Goal: Task Accomplishment & Management: Use online tool/utility

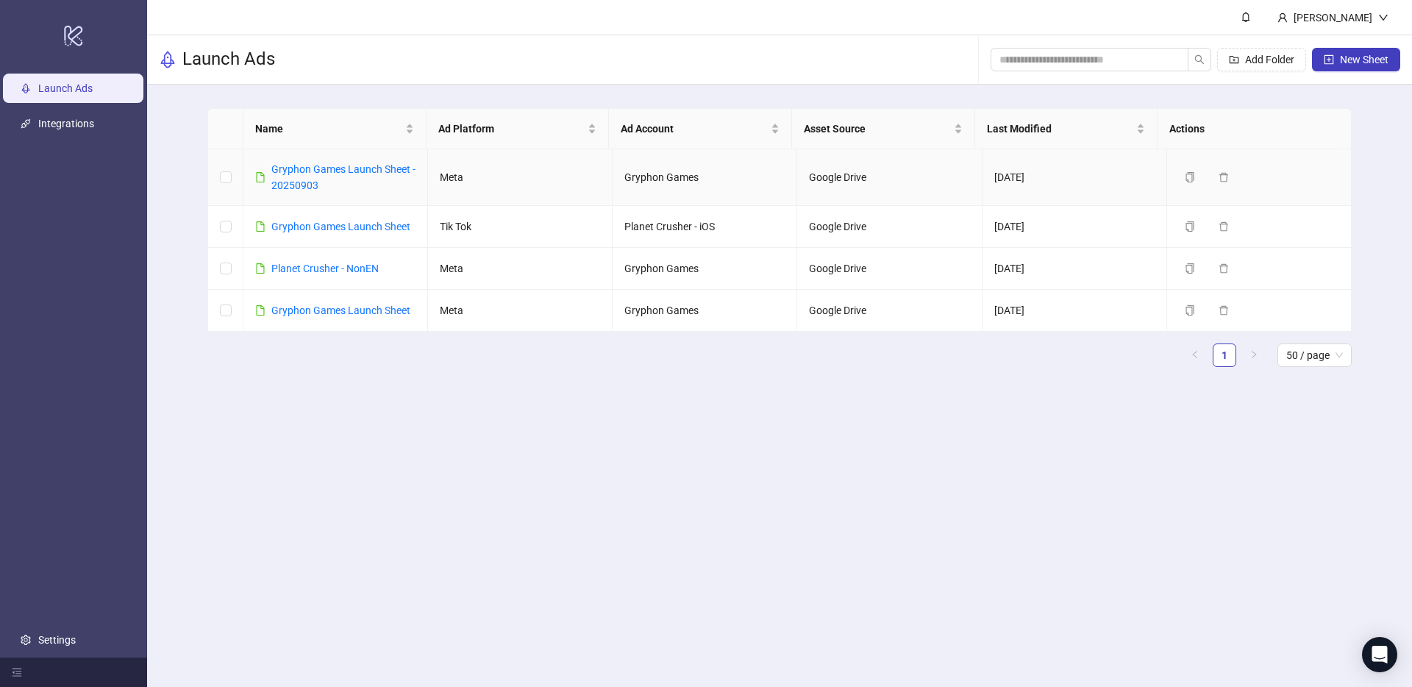
click at [301, 176] on div "Gryphon Games Launch Sheet - 20250903" at bounding box center [343, 177] width 144 height 32
click at [304, 170] on link "Gryphon Games Launch Sheet - 20250903" at bounding box center [343, 177] width 144 height 28
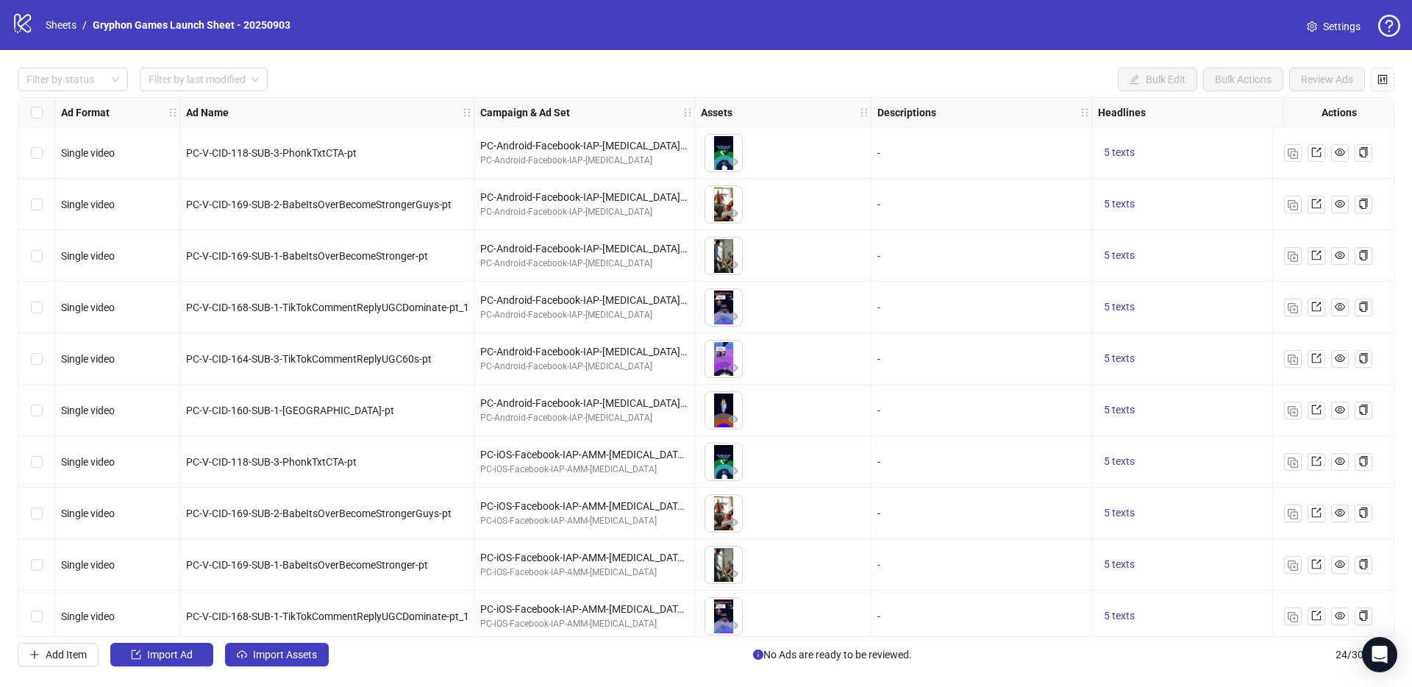
scroll to position [732, 0]
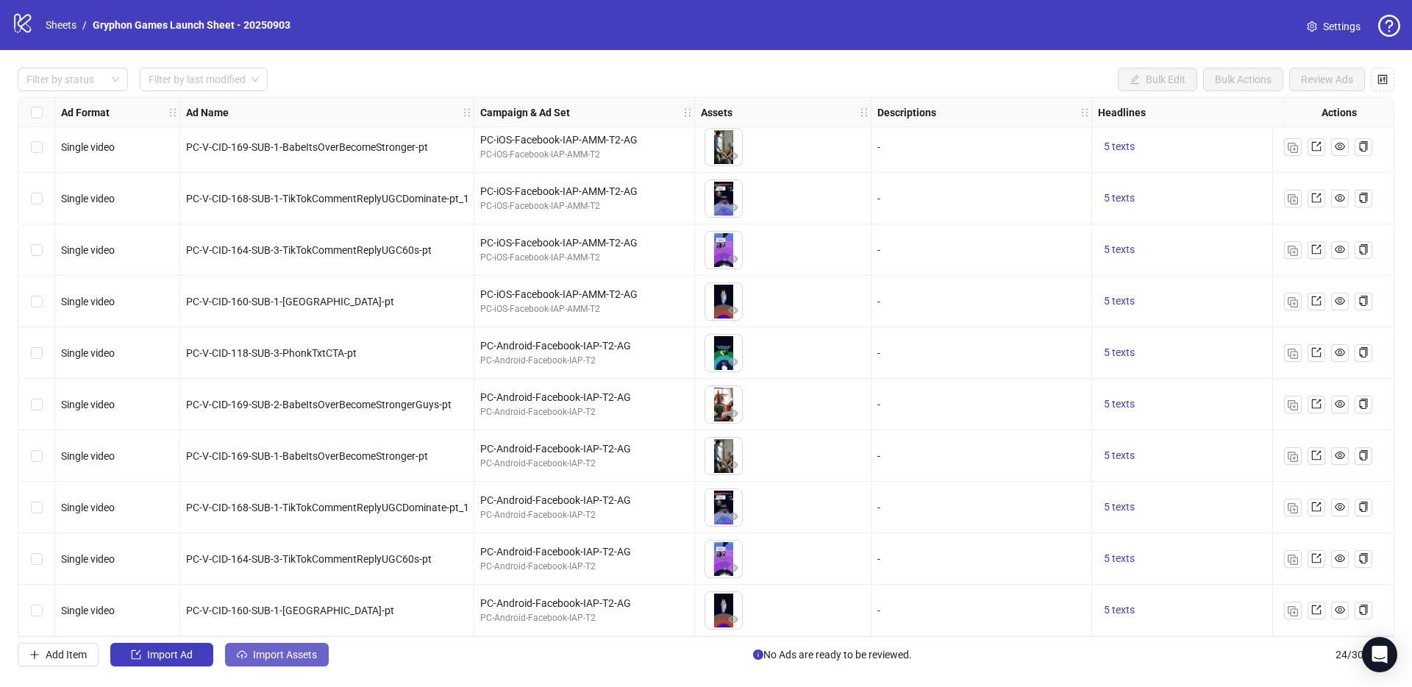
click at [285, 660] on button "Import Assets" at bounding box center [277, 655] width 104 height 24
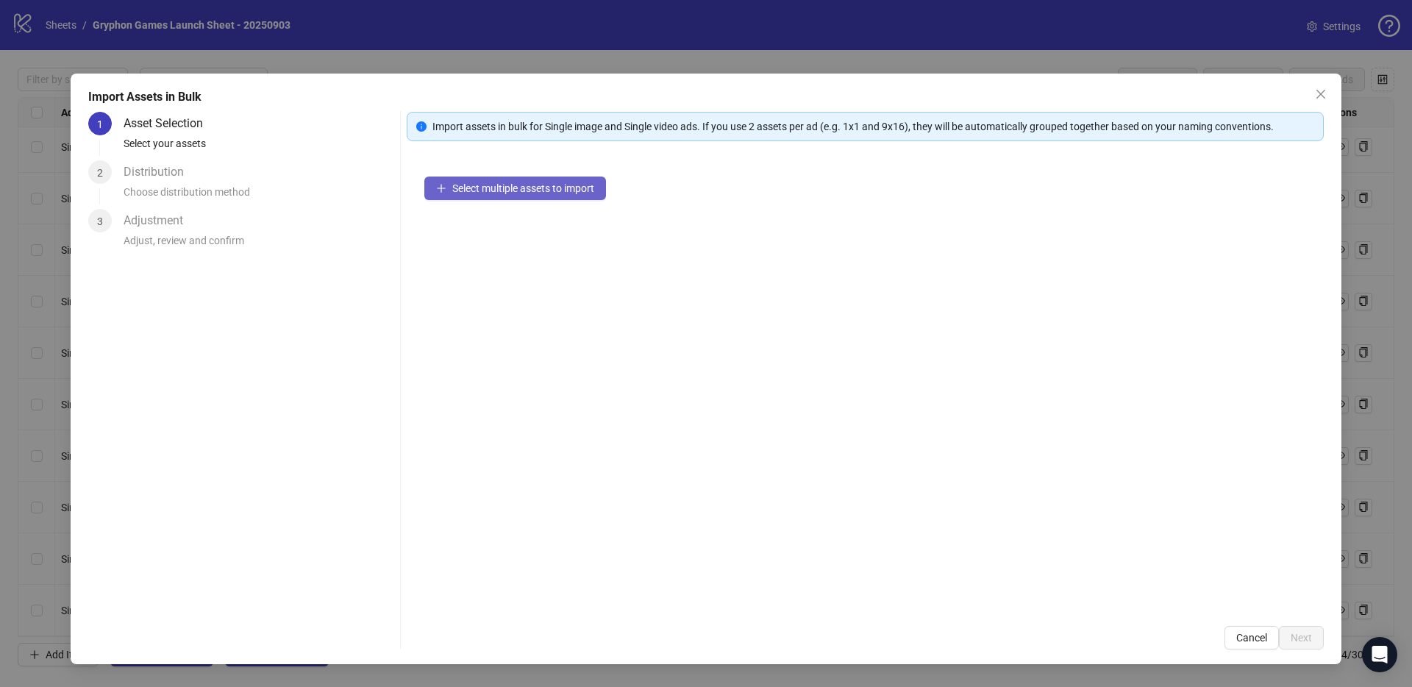
click at [544, 190] on span "Select multiple assets to import" at bounding box center [523, 188] width 142 height 12
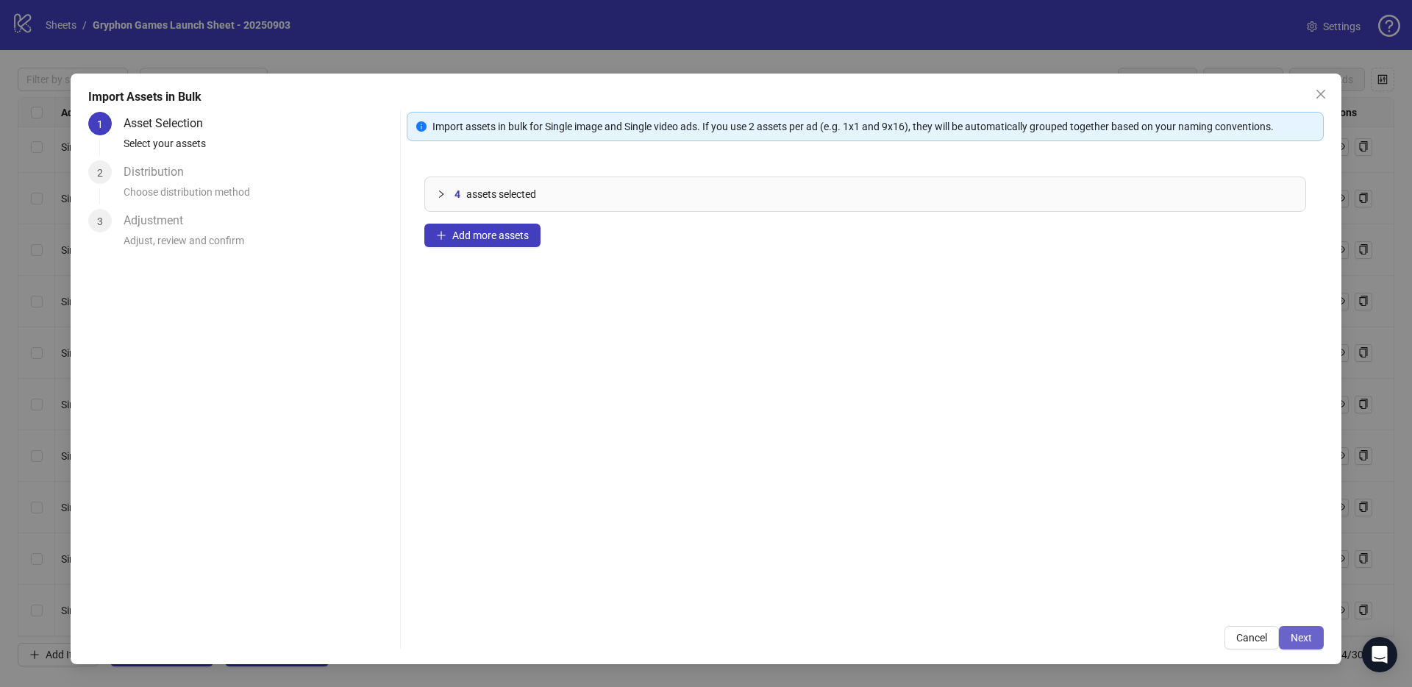
click at [1299, 637] on span "Next" at bounding box center [1300, 638] width 21 height 12
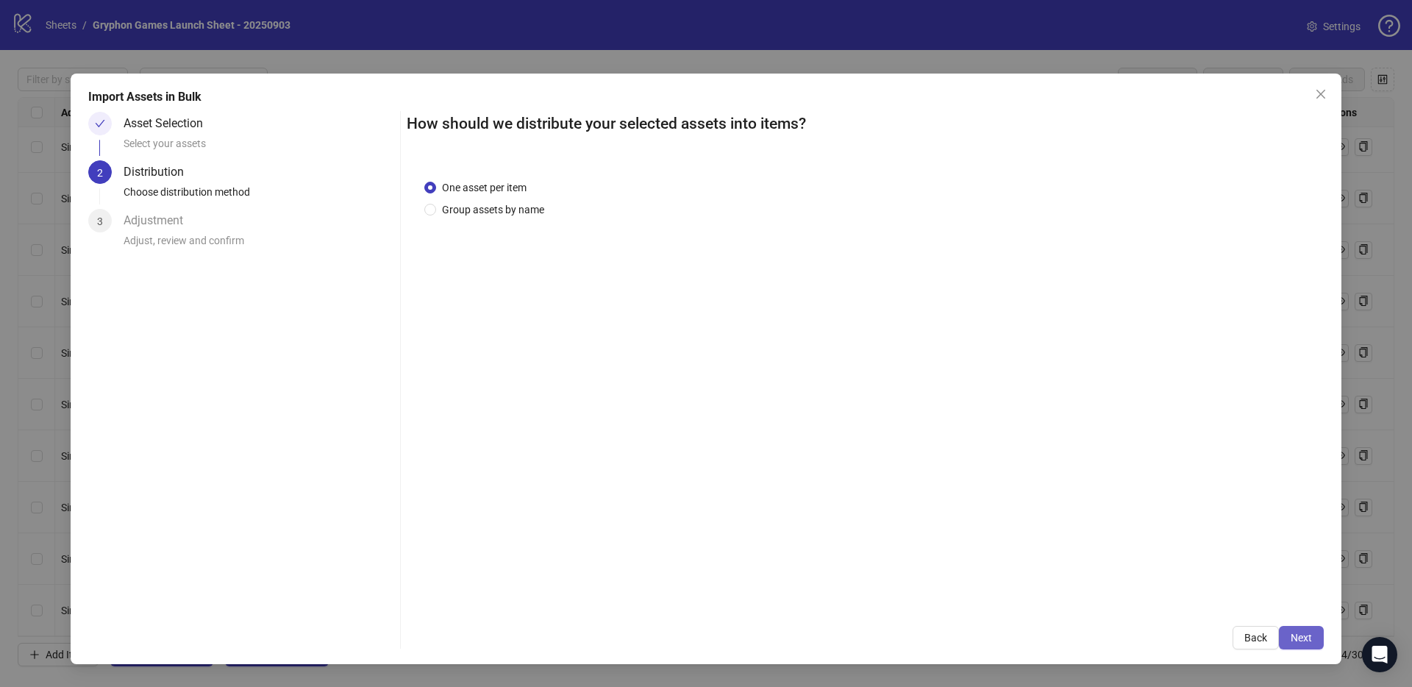
click at [1301, 632] on span "Next" at bounding box center [1300, 638] width 21 height 12
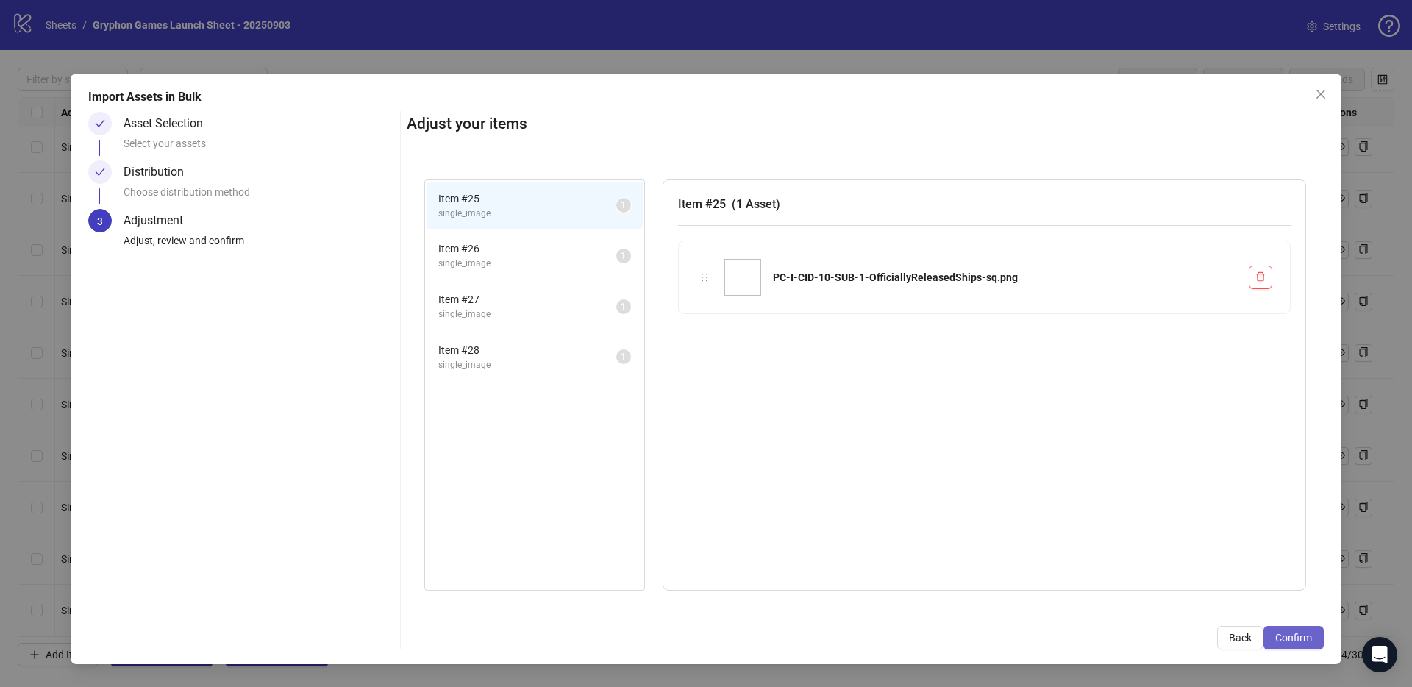
click at [1299, 647] on button "Confirm" at bounding box center [1293, 638] width 60 height 24
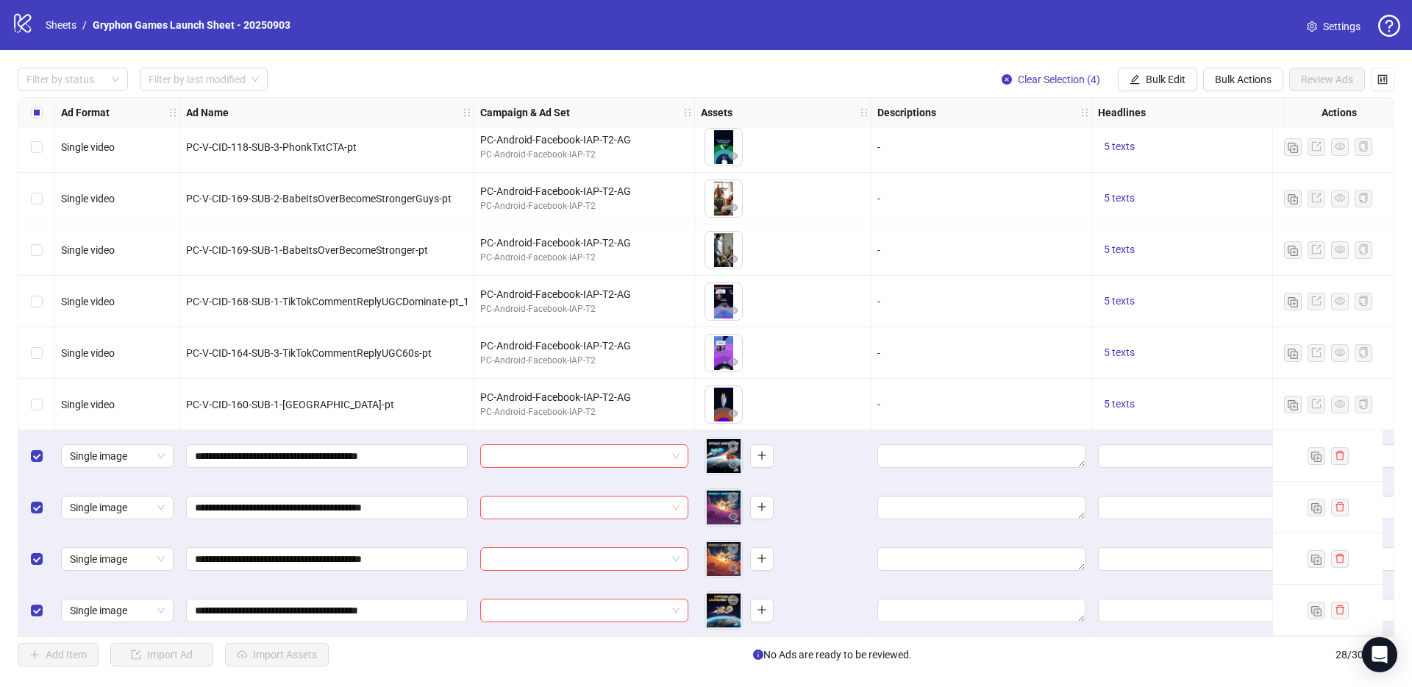
scroll to position [938, 0]
click at [1179, 85] on button "Bulk Edit" at bounding box center [1157, 80] width 79 height 24
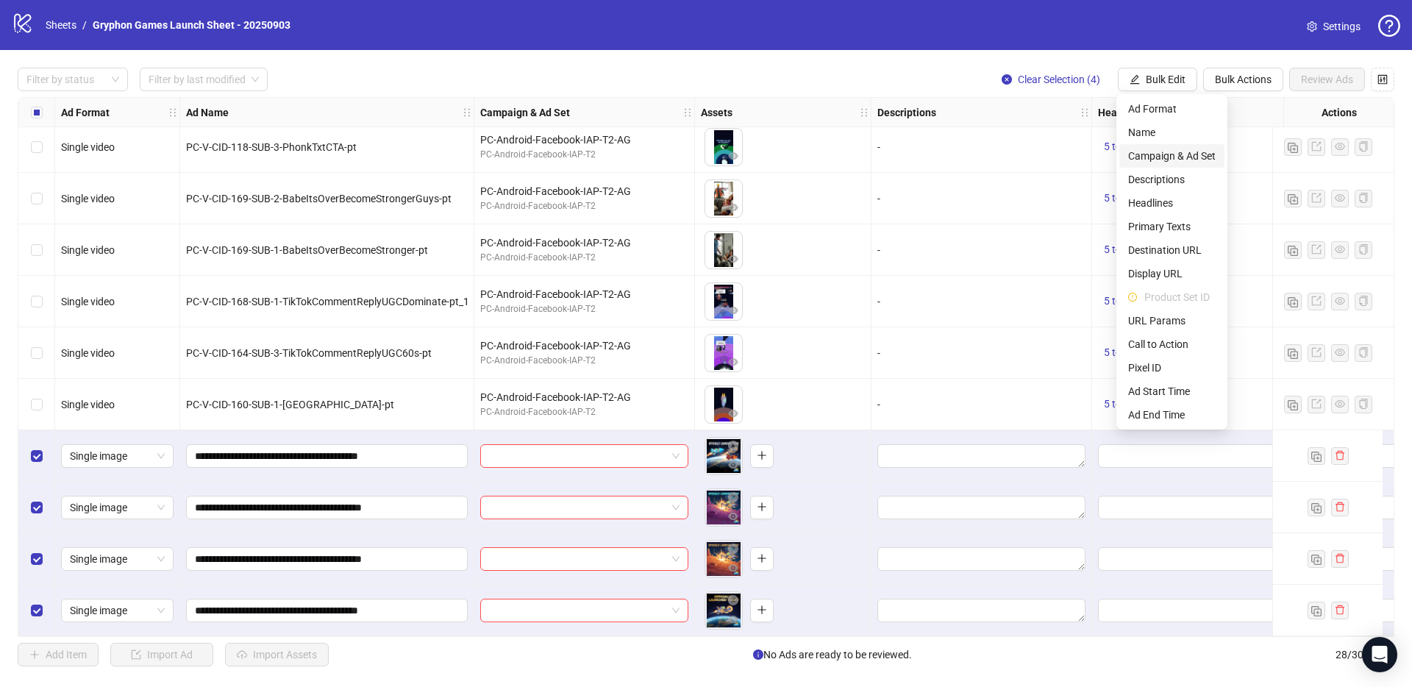
click at [1157, 157] on span "Campaign & Ad Set" at bounding box center [1171, 156] width 87 height 16
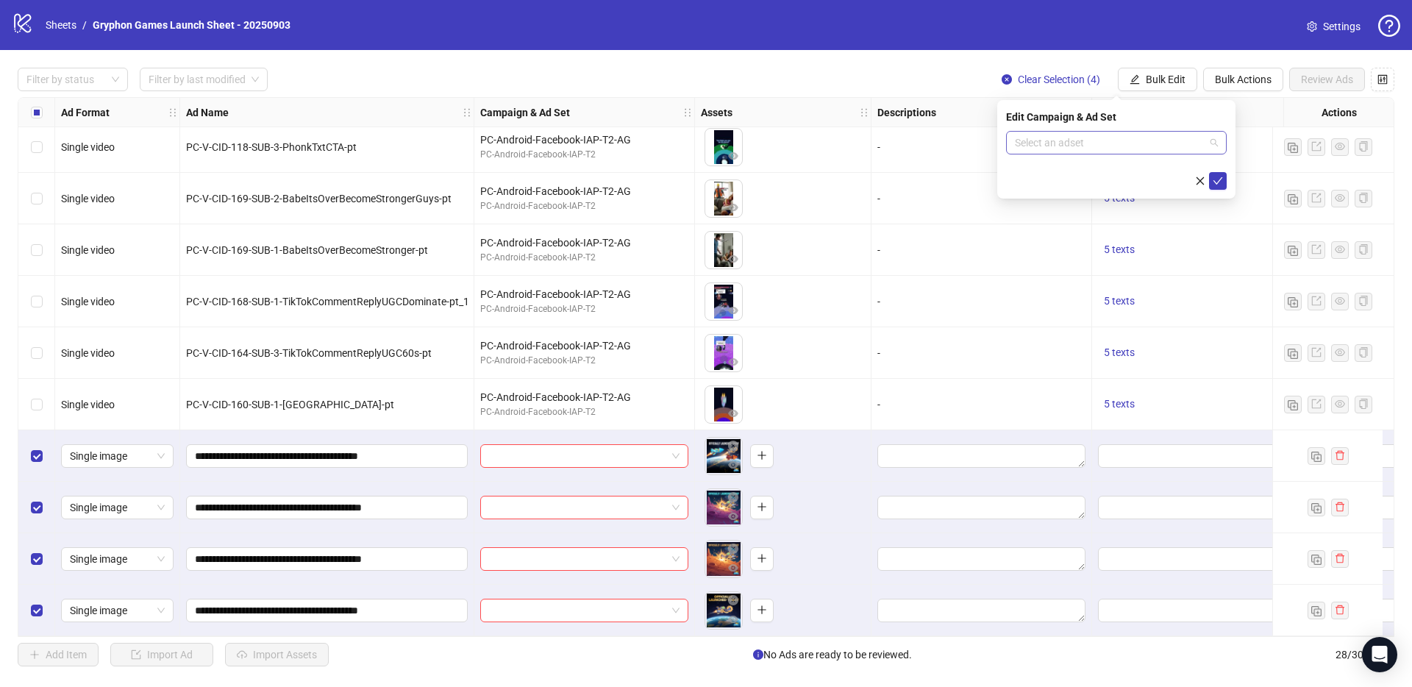
click at [1076, 138] on input "search" at bounding box center [1110, 143] width 190 height 22
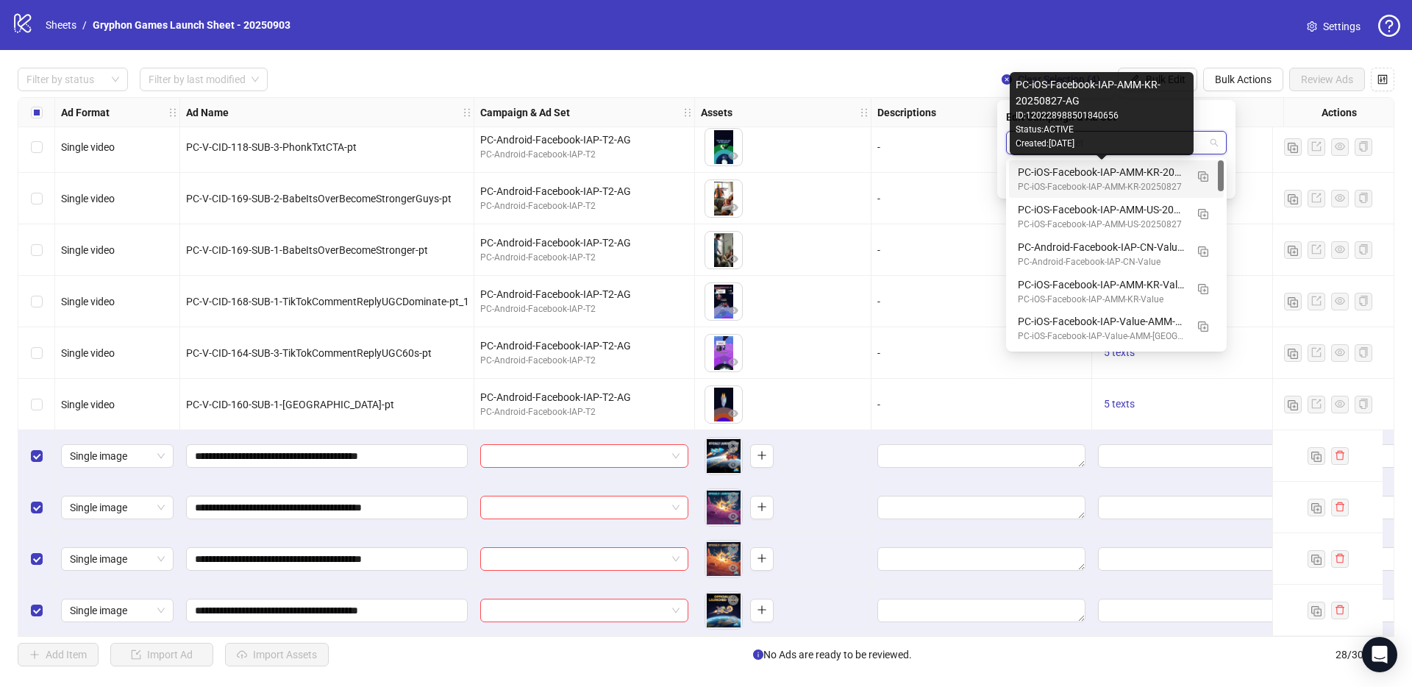
type input "**"
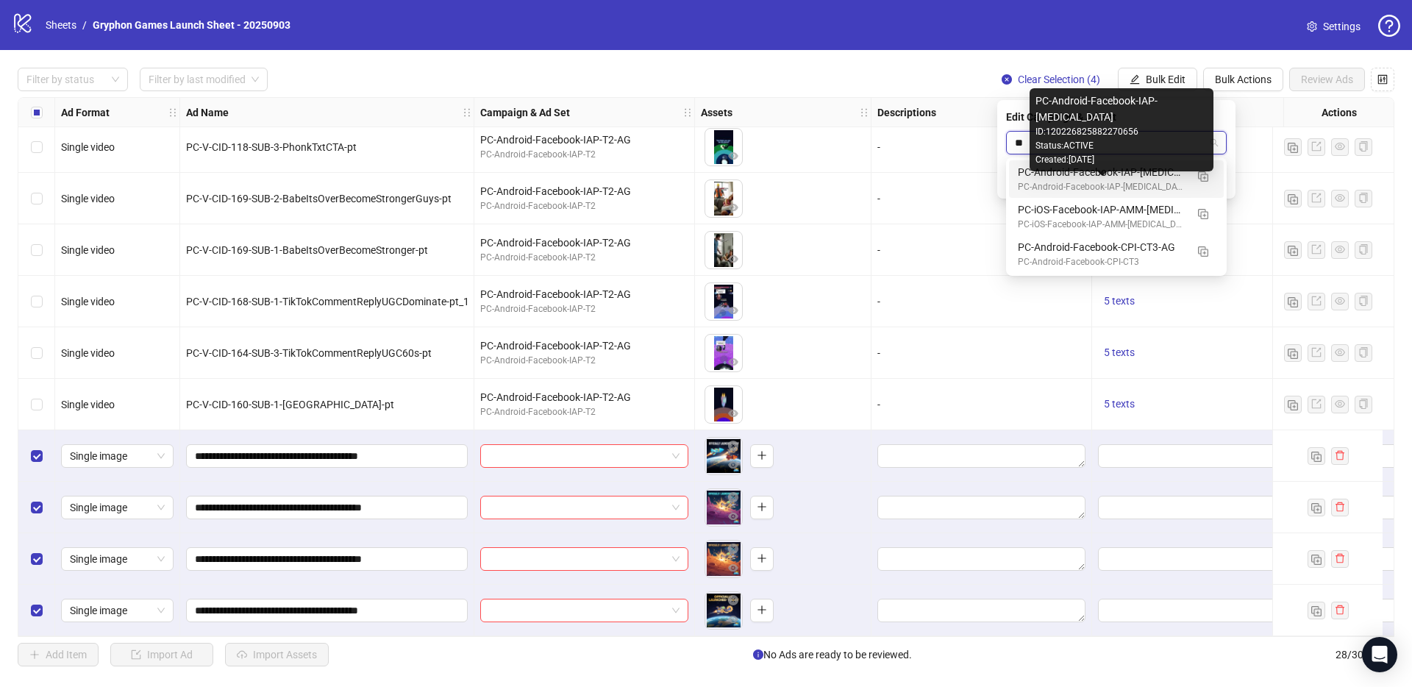
click at [1101, 185] on div "PC-Android-Facebook-IAP-[MEDICAL_DATA]" at bounding box center [1102, 187] width 168 height 14
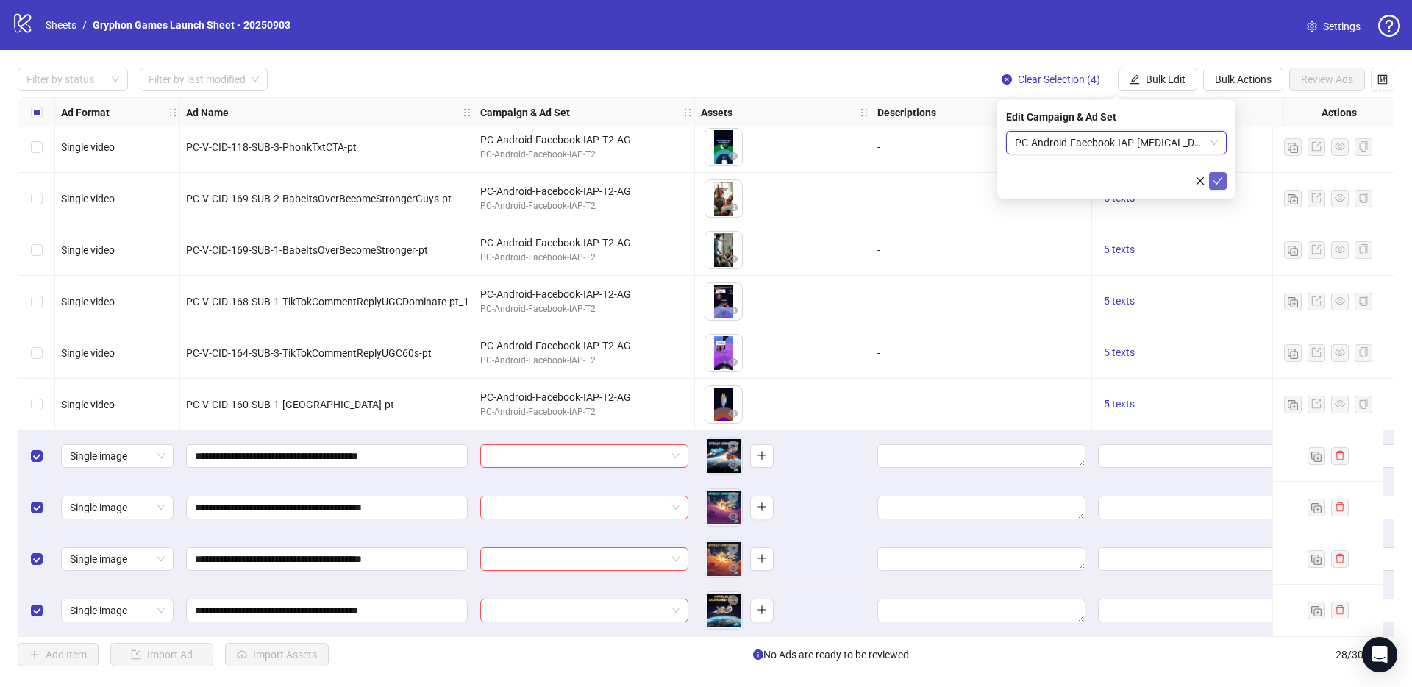
click at [1219, 176] on icon "check" at bounding box center [1217, 181] width 10 height 10
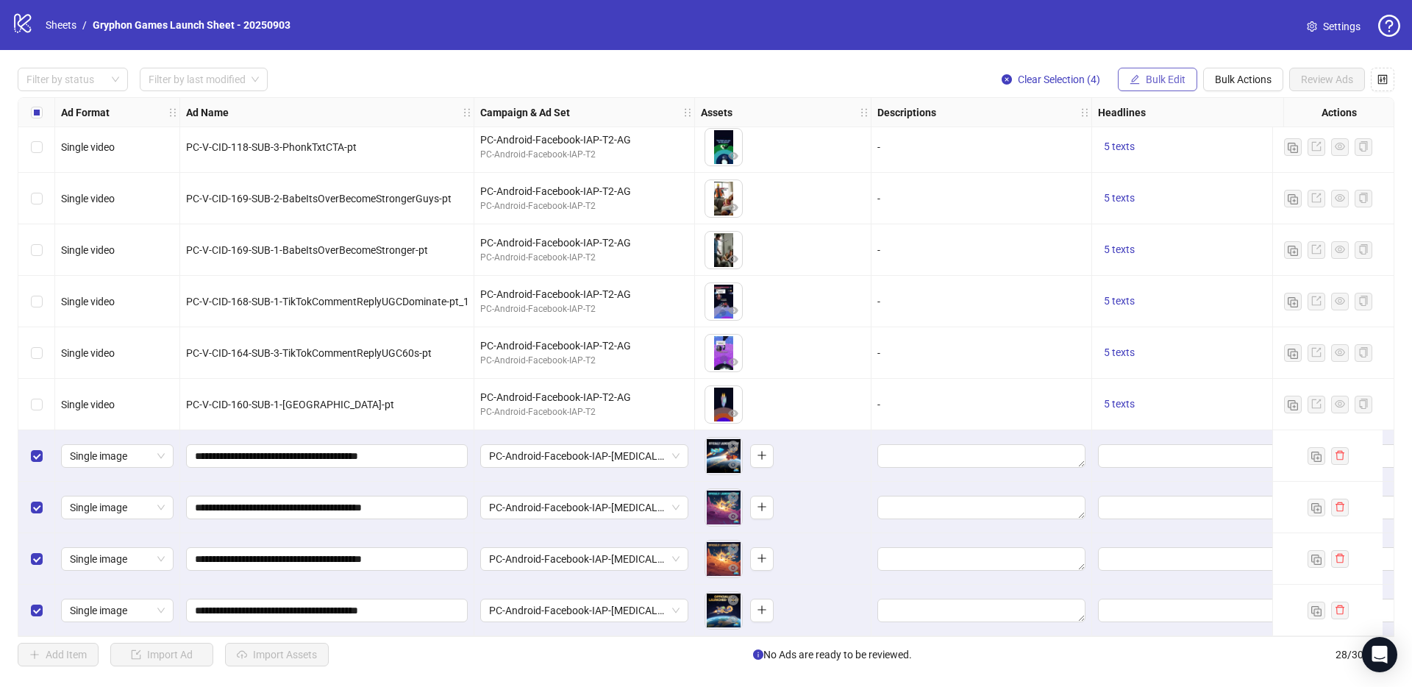
click at [1176, 80] on span "Bulk Edit" at bounding box center [1166, 80] width 40 height 12
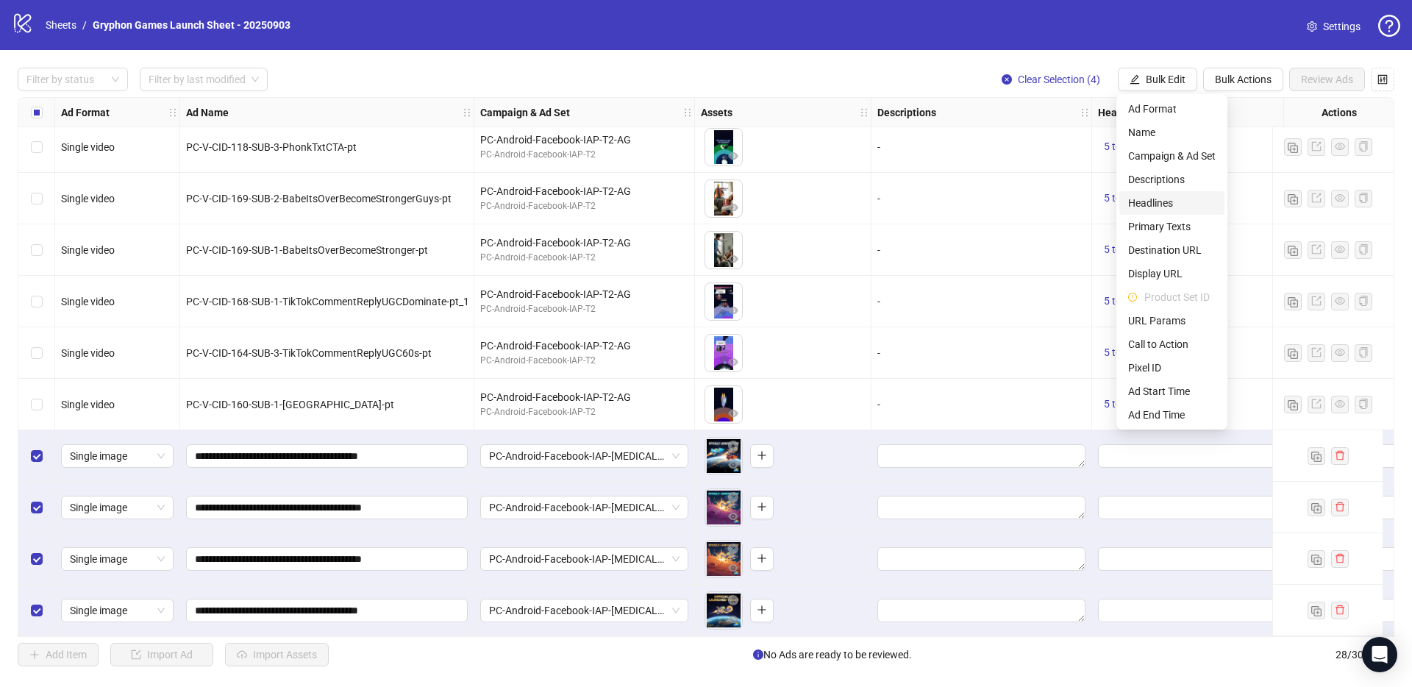
click at [1175, 206] on span "Headlines" at bounding box center [1171, 203] width 87 height 16
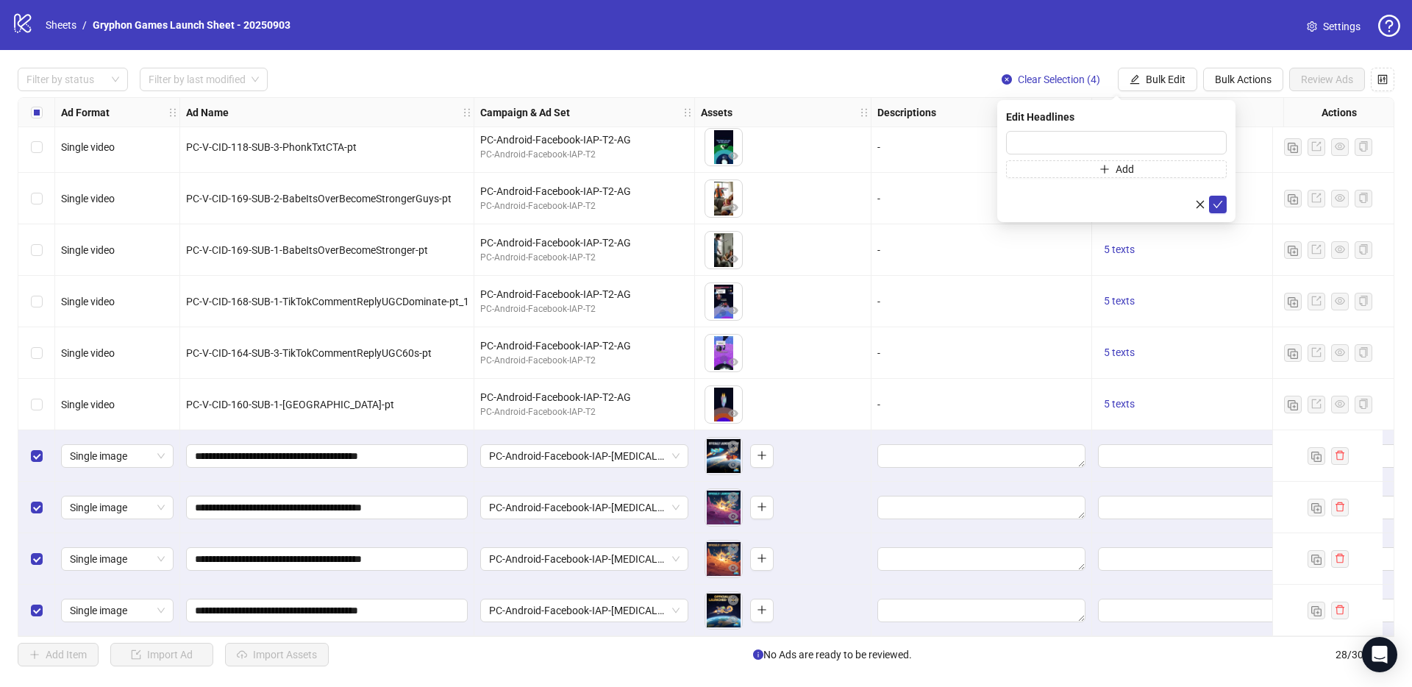
click at [1116, 156] on div "Press Shift+Enter to add new input" at bounding box center [1116, 156] width 0 height 0
click at [1215, 140] on input "text" at bounding box center [1116, 143] width 221 height 24
click at [1071, 137] on input "********" at bounding box center [1116, 143] width 221 height 24
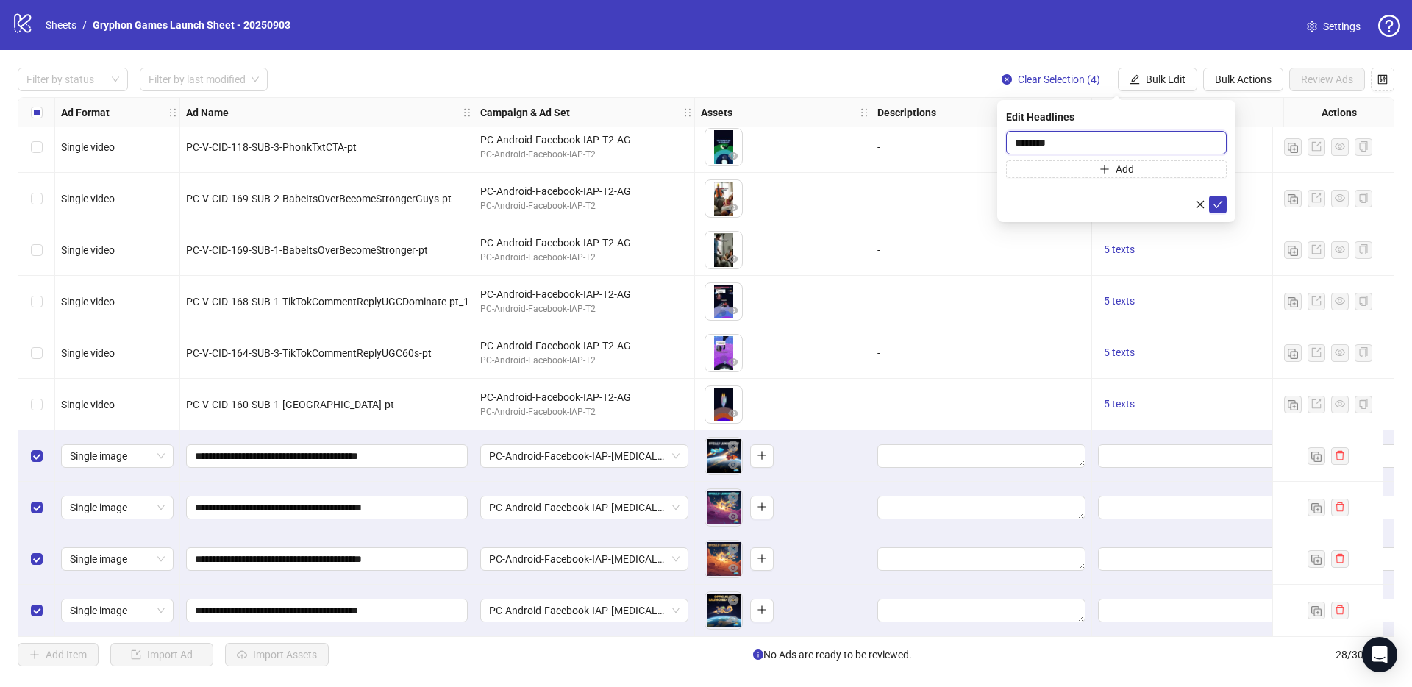
click at [1092, 139] on input "********" at bounding box center [1116, 143] width 221 height 24
paste input "**********"
click at [1183, 136] on input "**********" at bounding box center [1116, 143] width 221 height 24
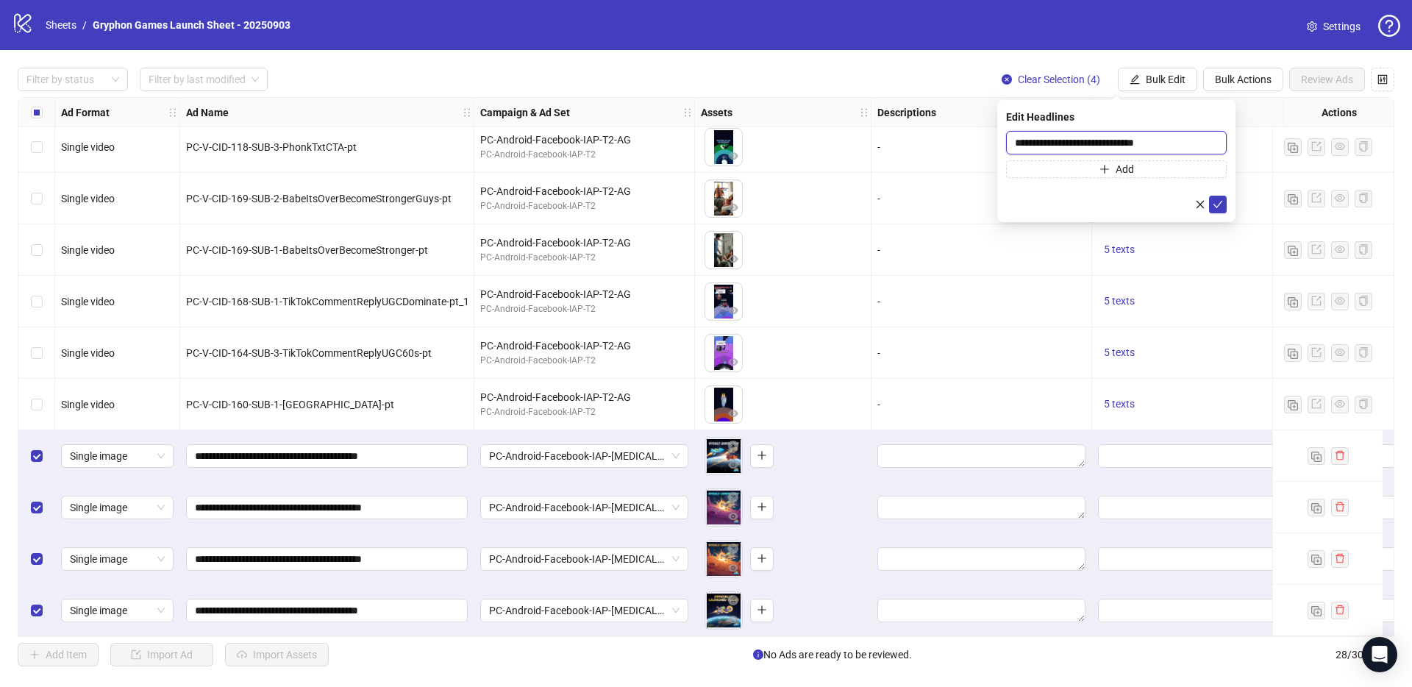
click at [1183, 136] on input "**********" at bounding box center [1116, 143] width 221 height 24
paste input "***"
type input "**********"
click at [1223, 208] on button "submit" at bounding box center [1218, 205] width 18 height 18
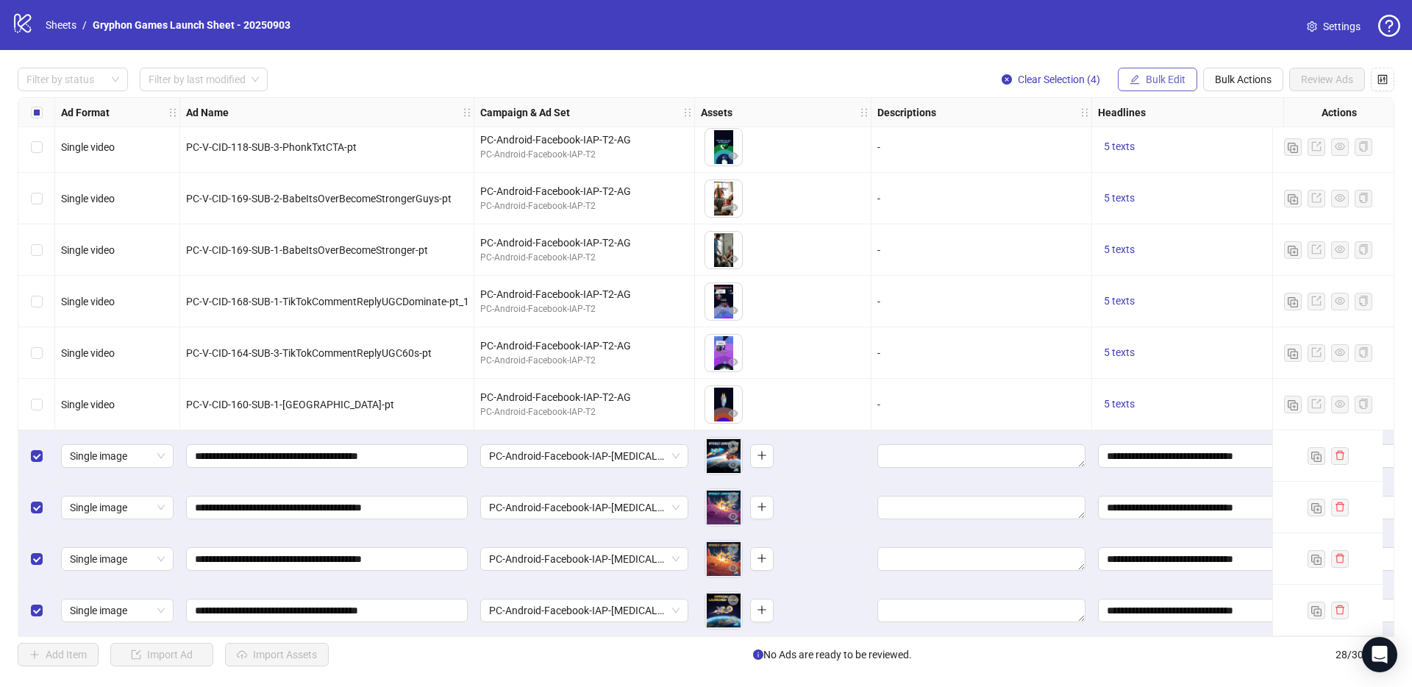
click at [1168, 80] on span "Bulk Edit" at bounding box center [1166, 80] width 40 height 12
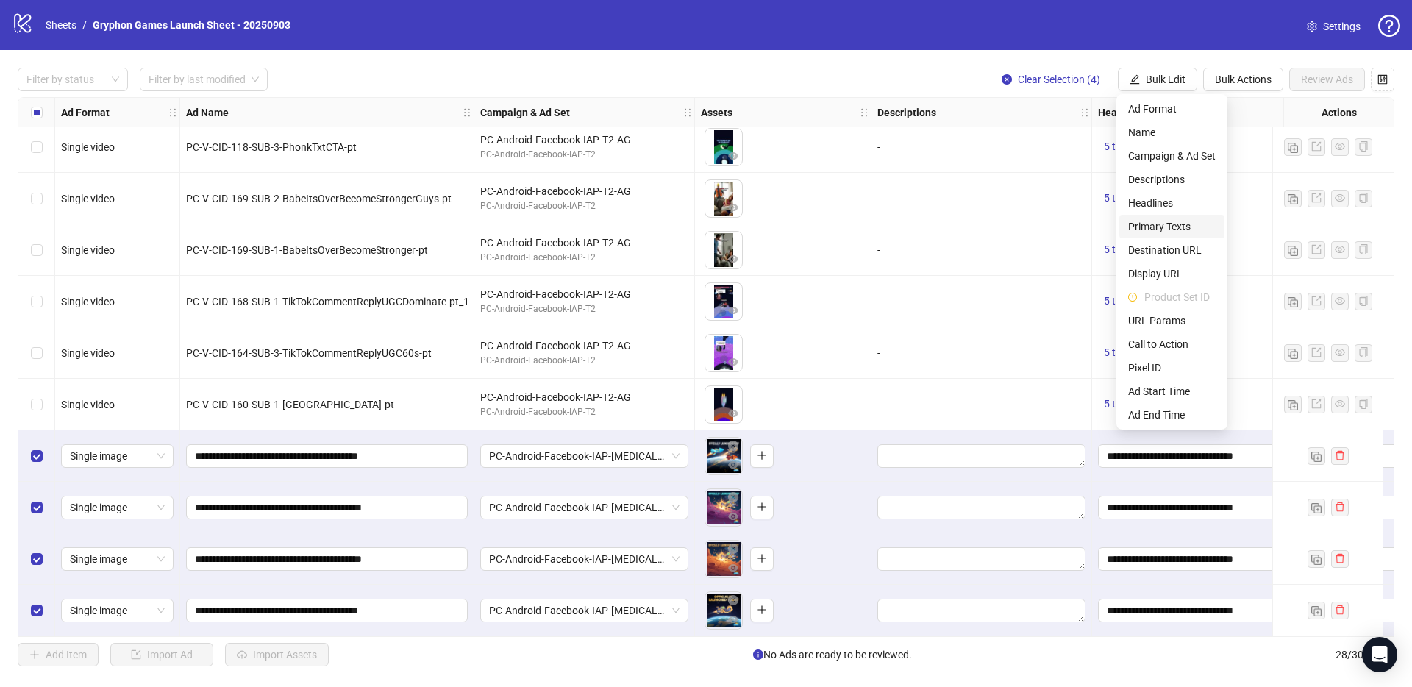
click at [1185, 225] on span "Primary Texts" at bounding box center [1171, 226] width 87 height 16
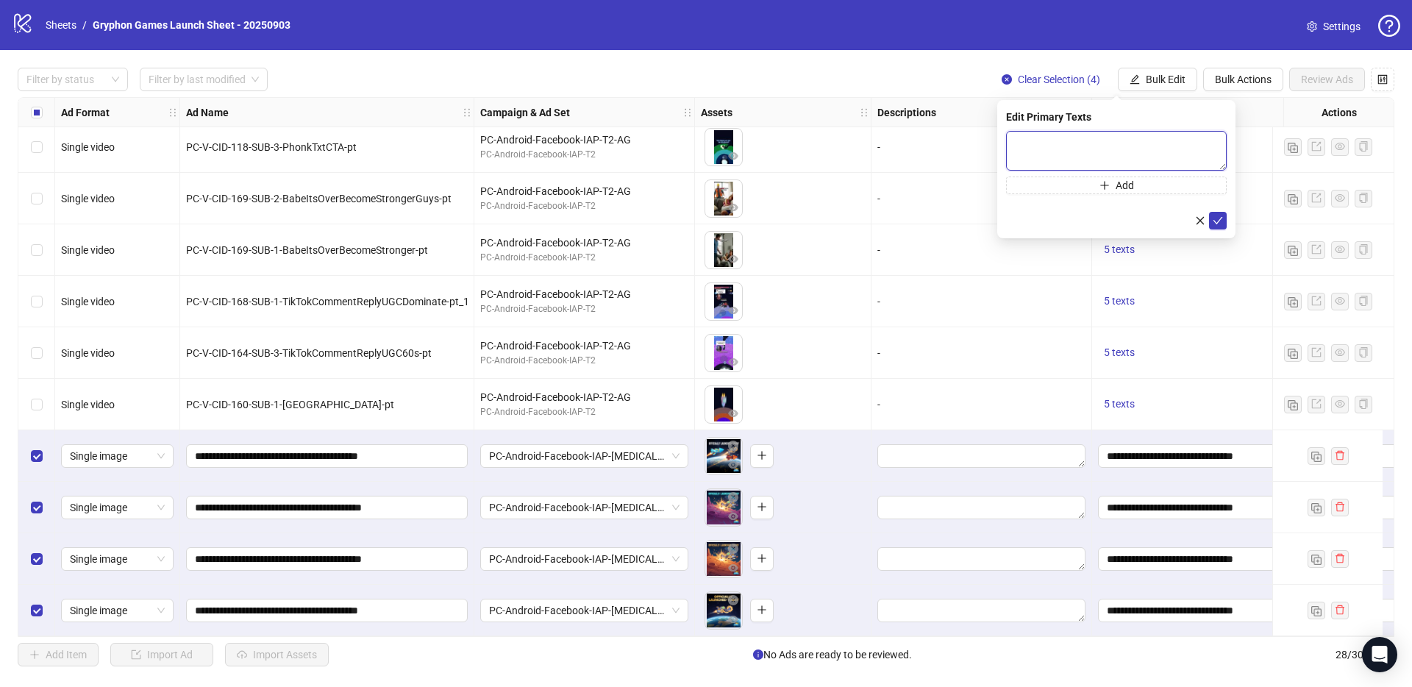
click at [1096, 146] on textarea at bounding box center [1116, 151] width 221 height 40
type textarea "*"
drag, startPoint x: 1078, startPoint y: 144, endPoint x: 1204, endPoint y: 143, distance: 125.7
click at [1204, 143] on textarea "**********" at bounding box center [1116, 151] width 221 height 40
paste textarea
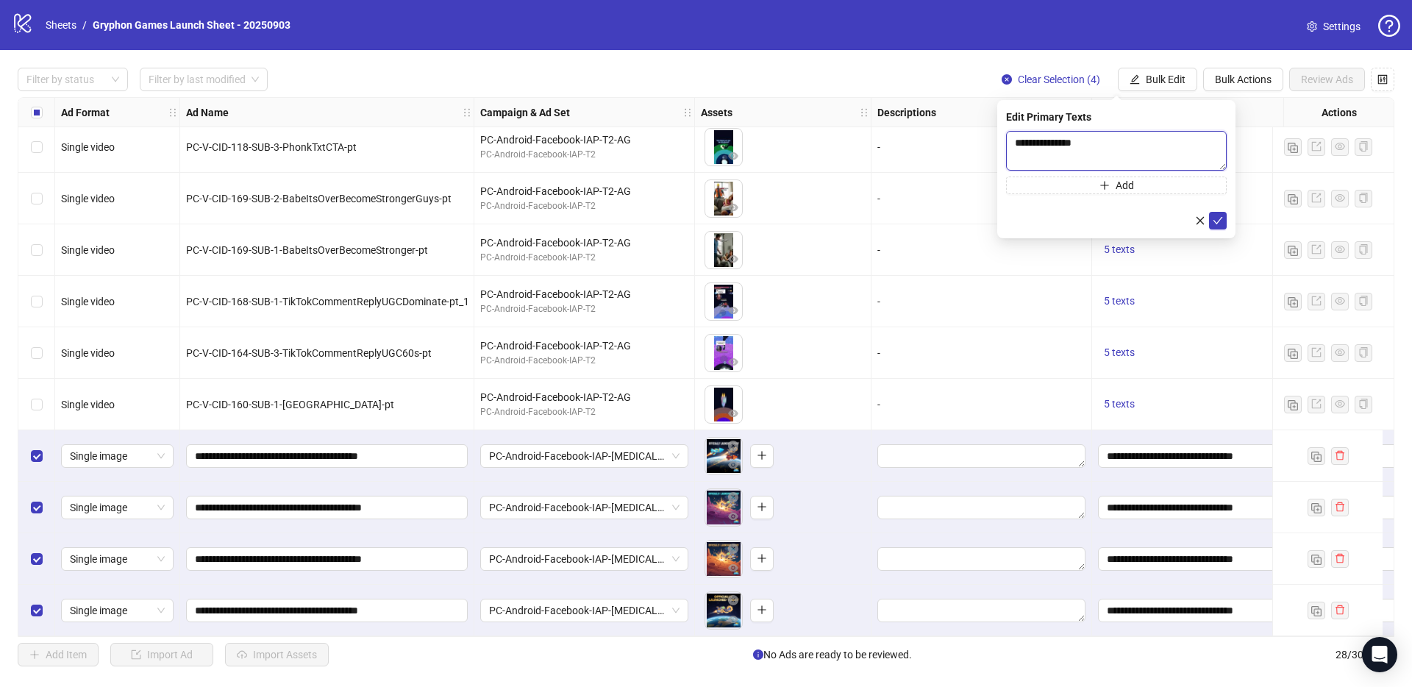
click at [1082, 141] on textarea "**********" at bounding box center [1116, 151] width 221 height 40
type textarea "**********"
click at [1220, 217] on icon "check" at bounding box center [1217, 220] width 10 height 10
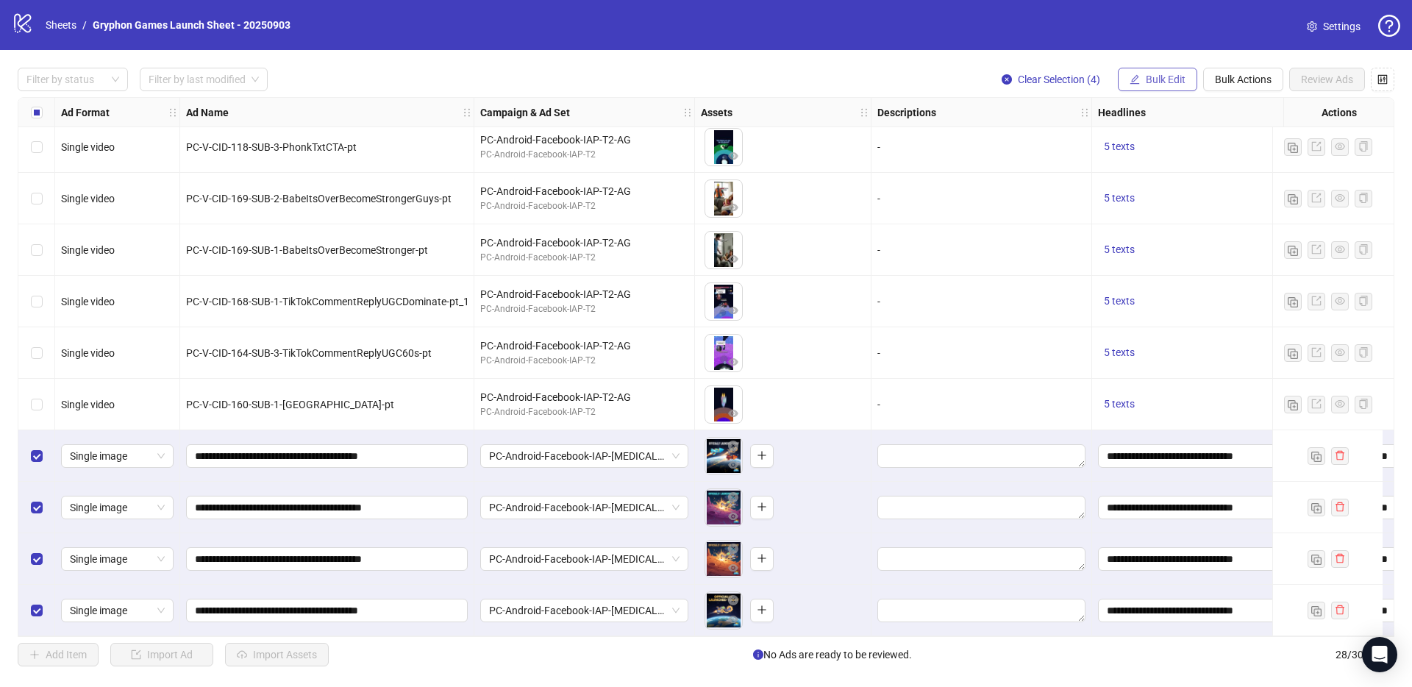
click at [1164, 81] on span "Bulk Edit" at bounding box center [1166, 80] width 40 height 12
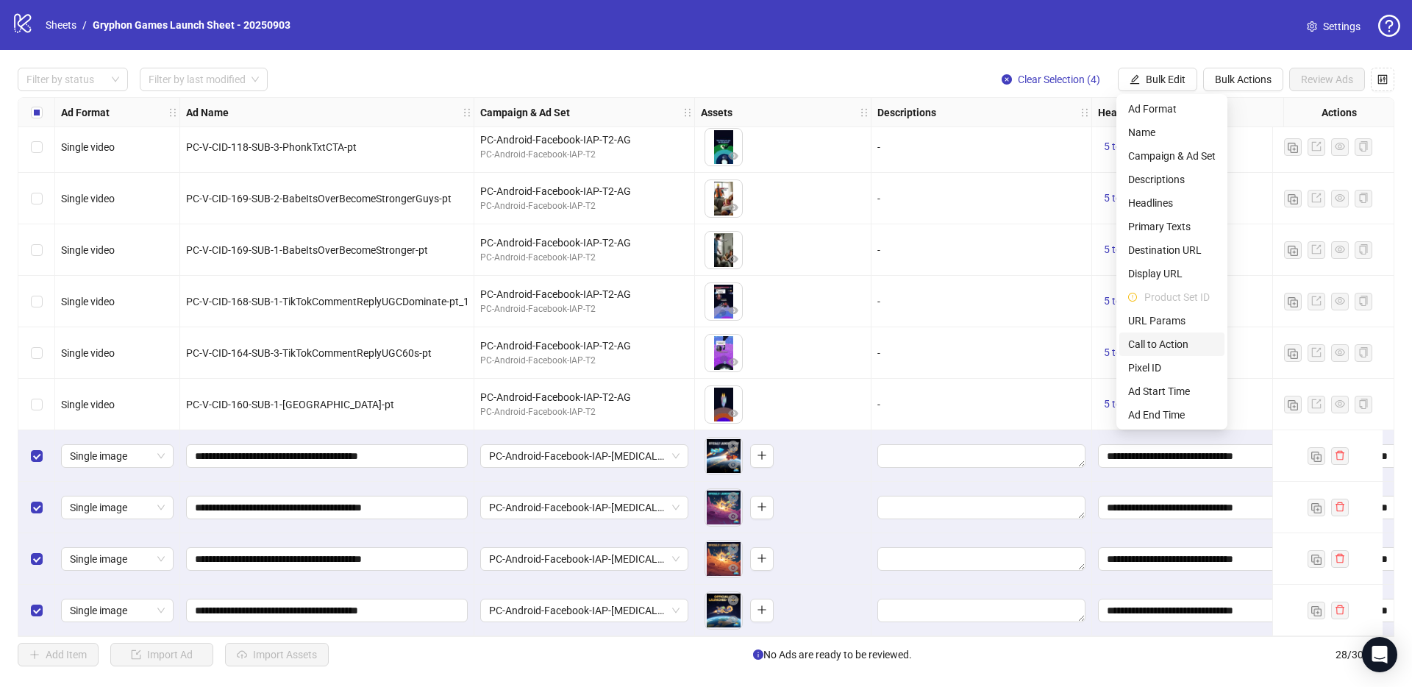
click at [1176, 344] on span "Call to Action" at bounding box center [1171, 344] width 87 height 16
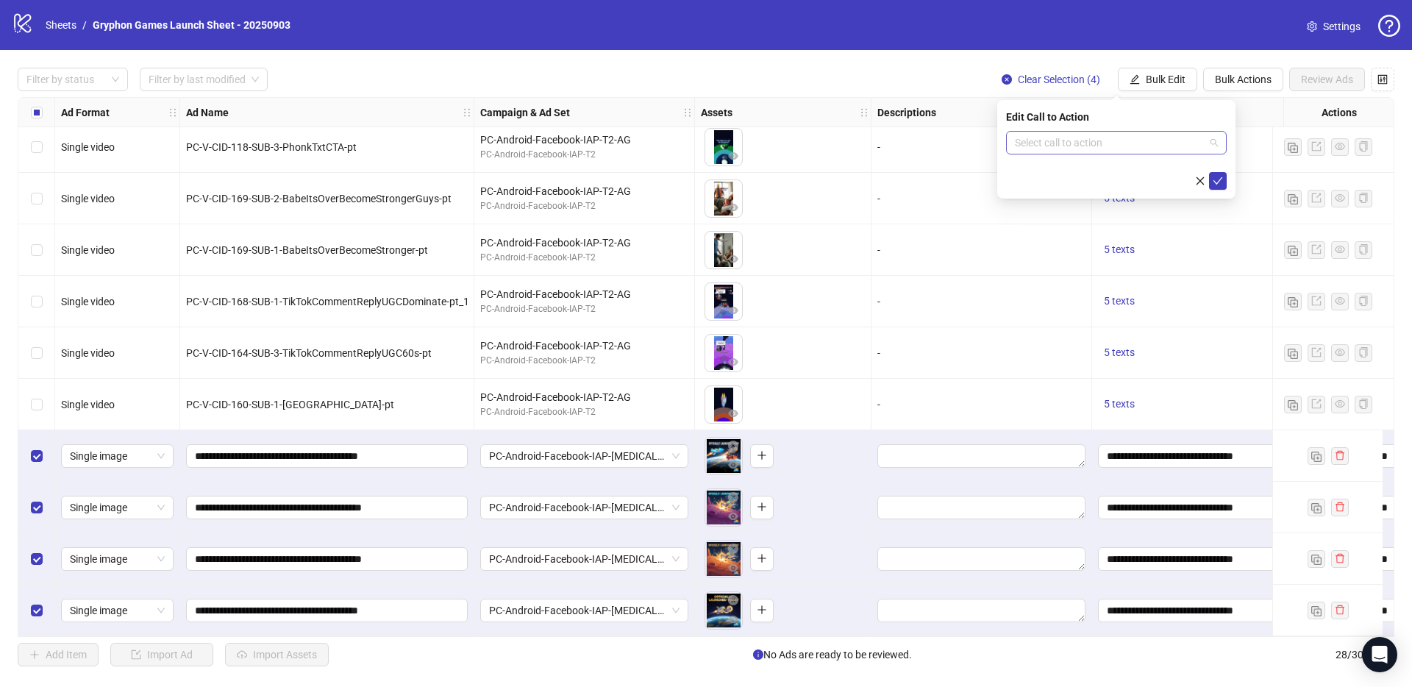
click at [1162, 146] on input "search" at bounding box center [1110, 143] width 190 height 22
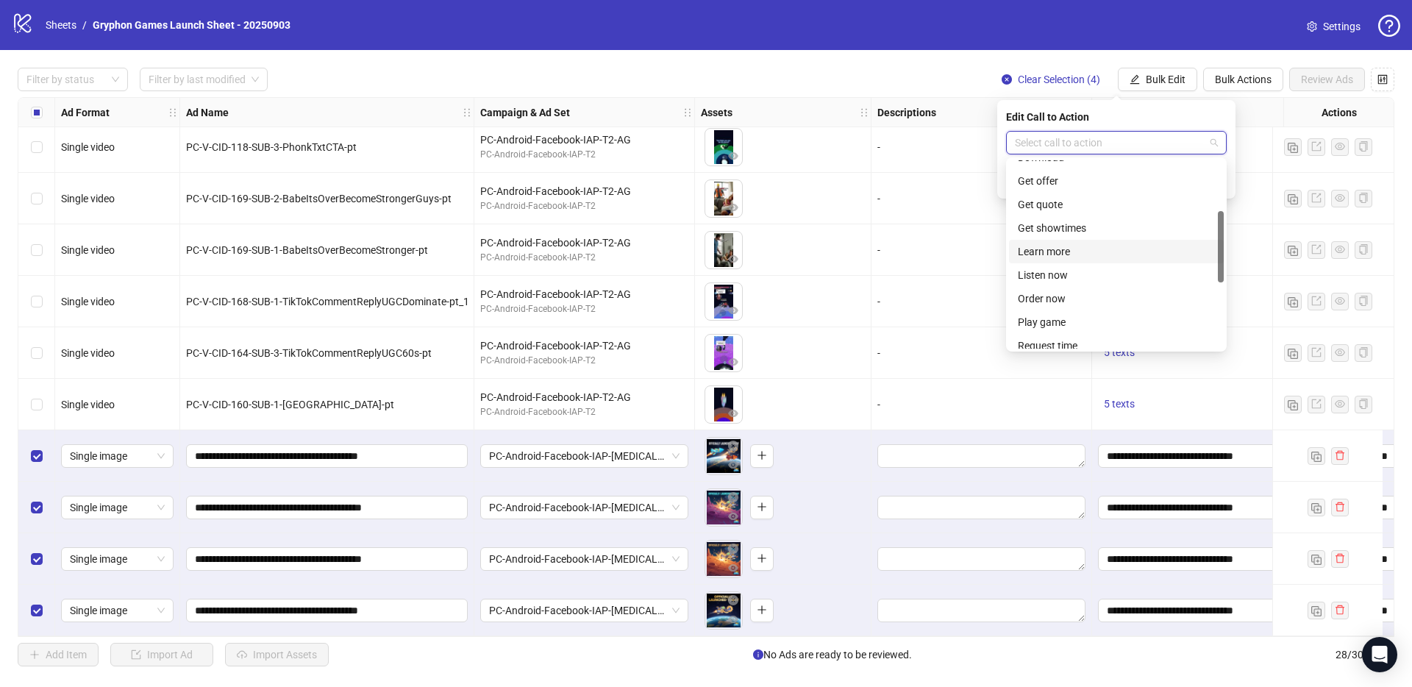
scroll to position [227, 0]
click at [1082, 225] on div "Play game" at bounding box center [1116, 227] width 197 height 16
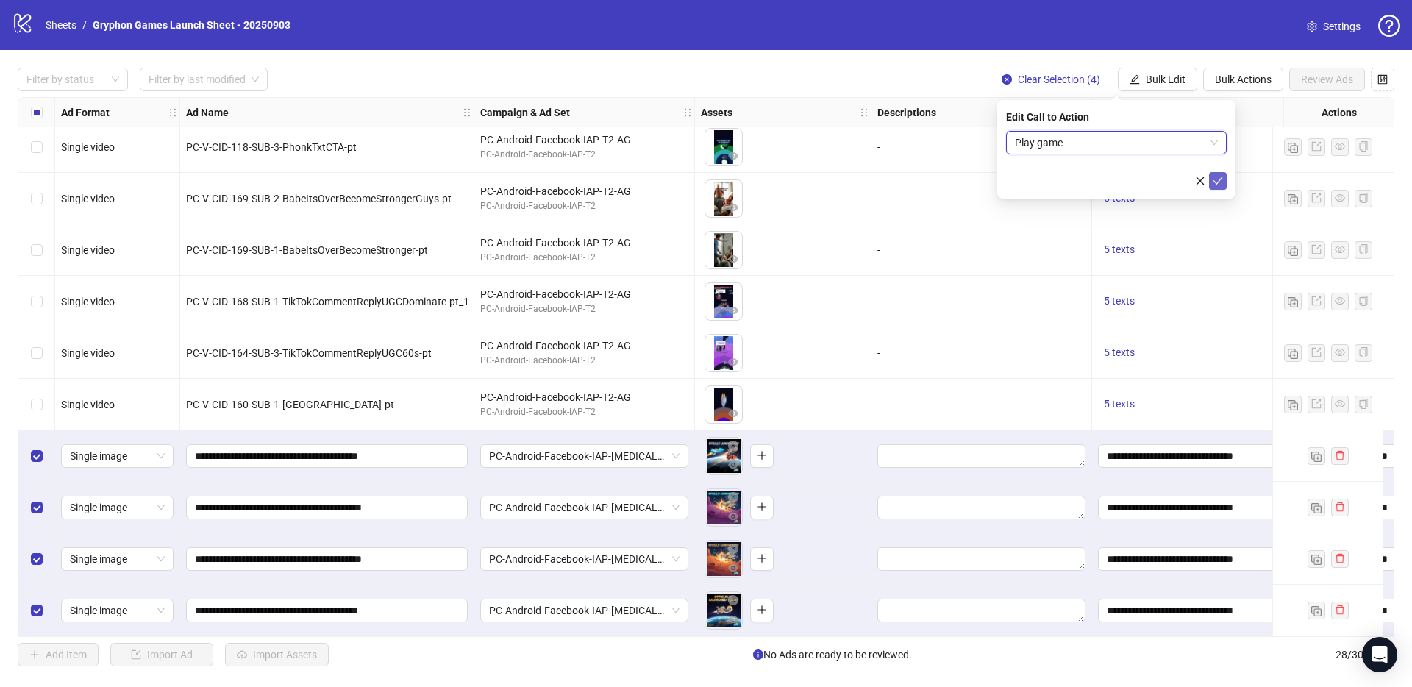
click at [1222, 176] on icon "check" at bounding box center [1217, 181] width 10 height 10
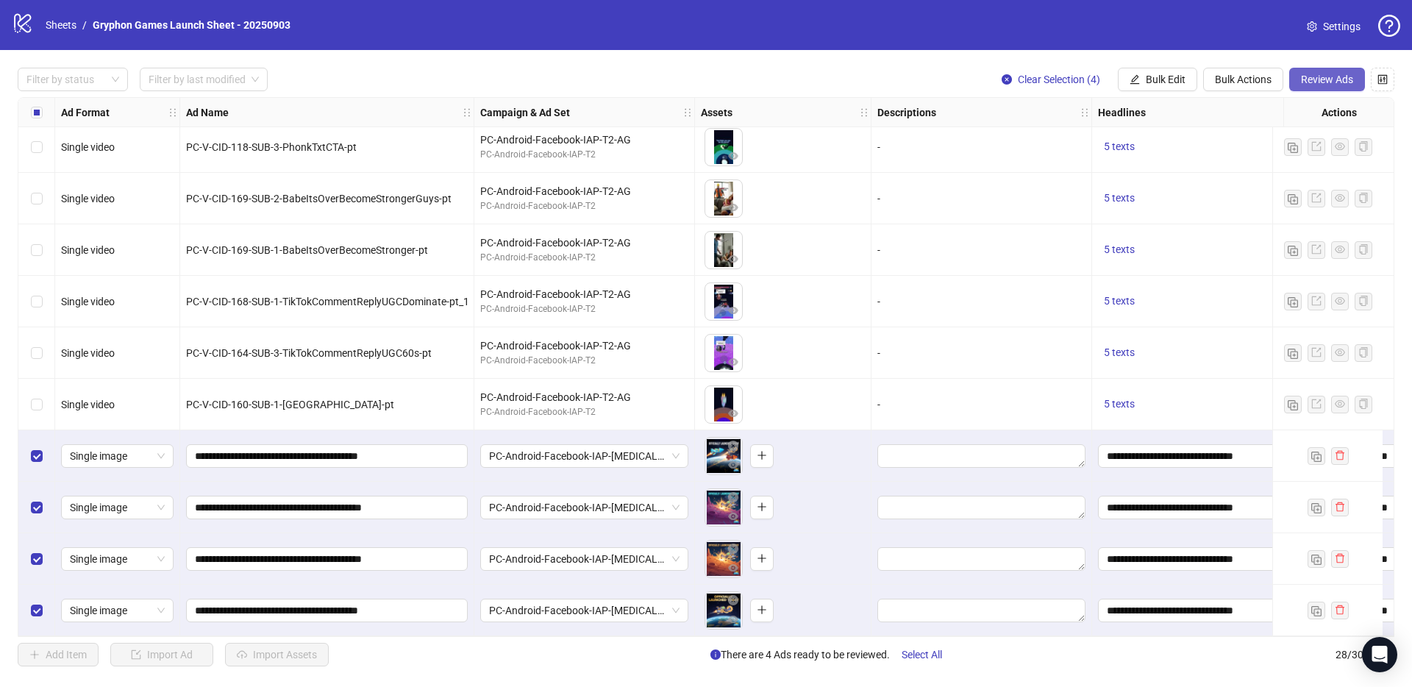
click at [1334, 79] on span "Review Ads" at bounding box center [1327, 80] width 52 height 12
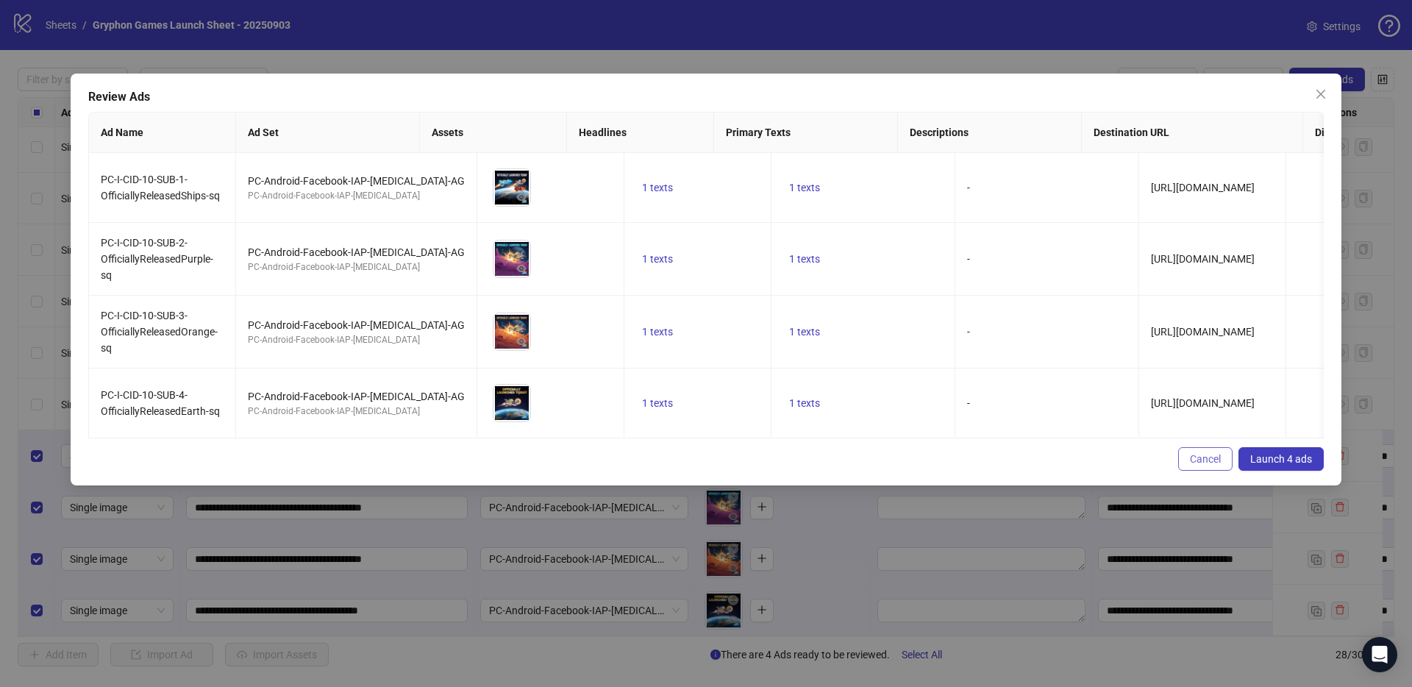
click at [1201, 463] on span "Cancel" at bounding box center [1205, 459] width 31 height 12
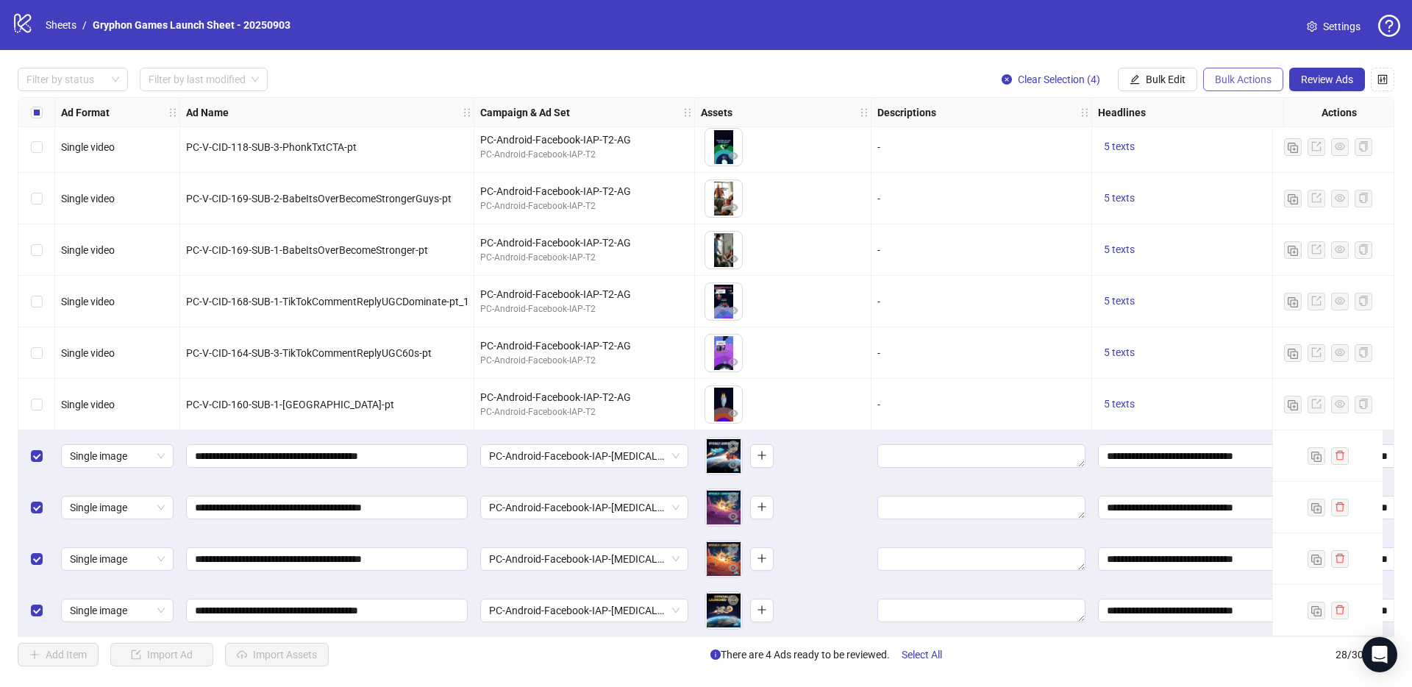
click at [1220, 82] on span "Bulk Actions" at bounding box center [1243, 80] width 57 height 12
click at [1297, 159] on span "Duplicate with assets" at bounding box center [1263, 156] width 101 height 16
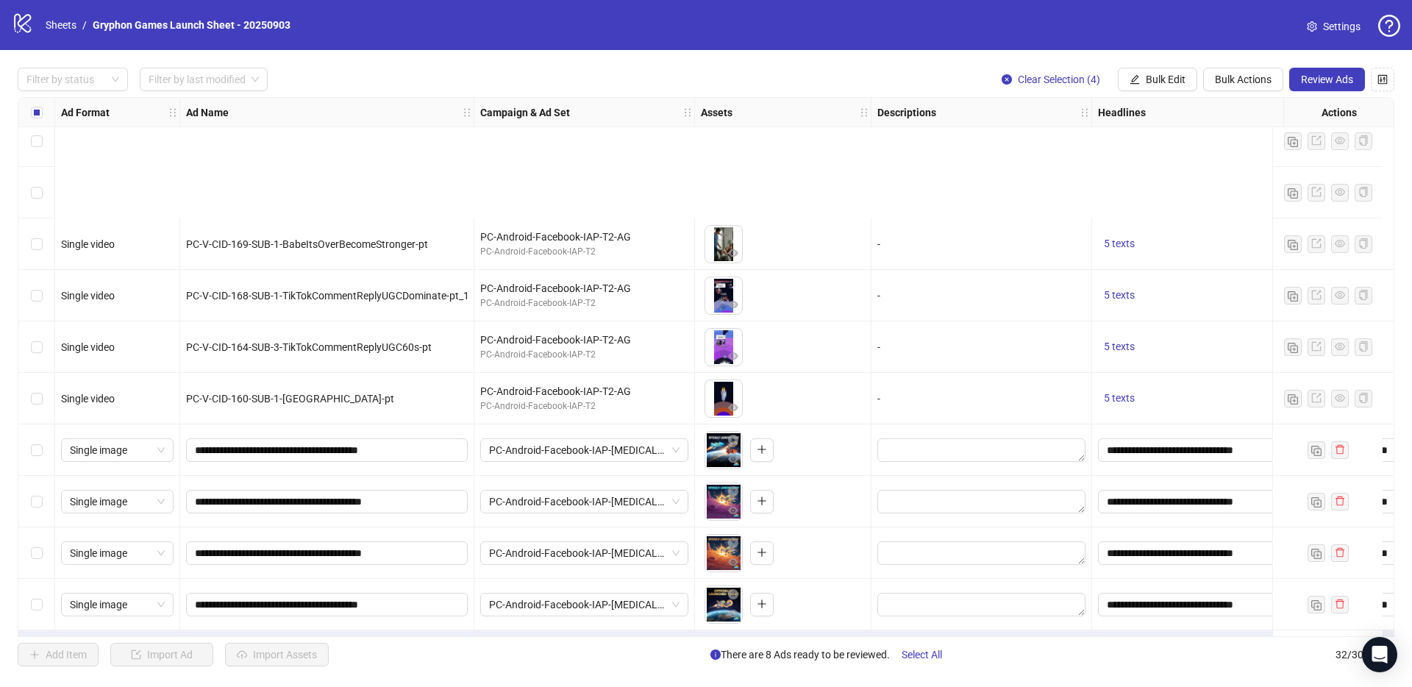
scroll to position [1144, 0]
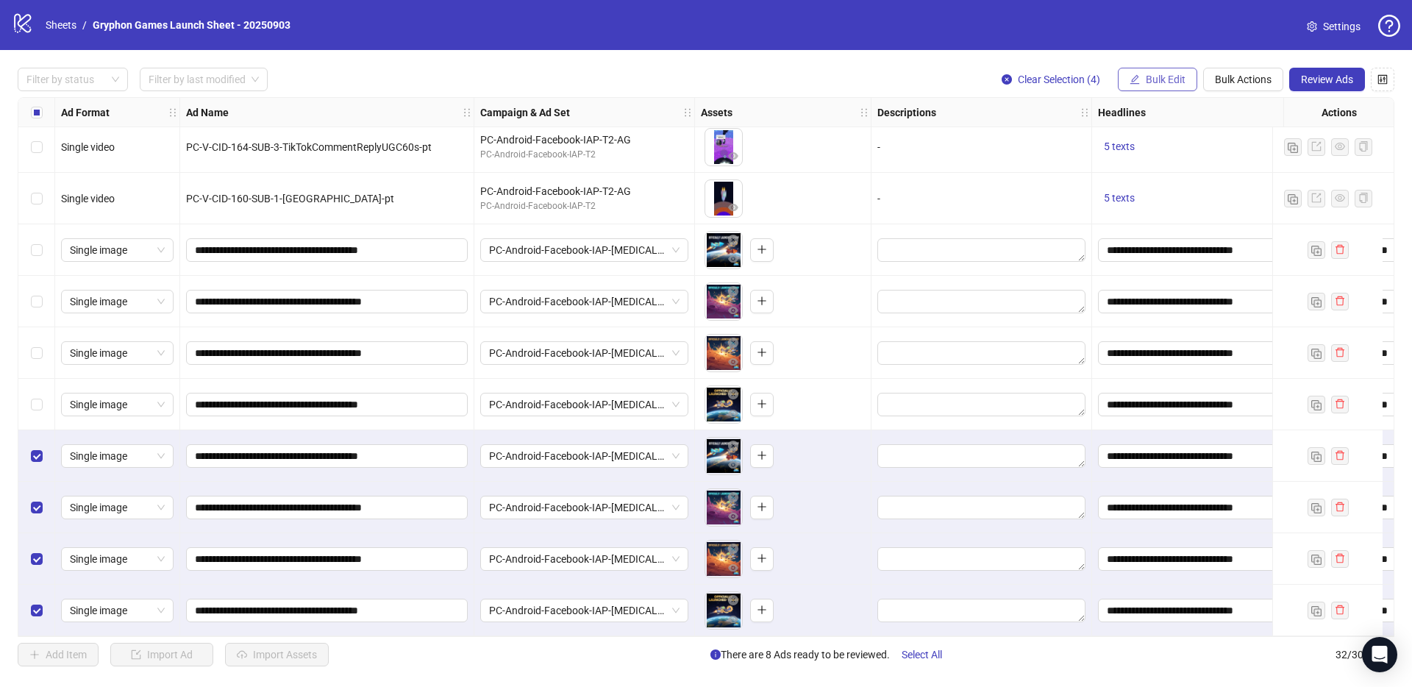
click at [1174, 80] on span "Bulk Edit" at bounding box center [1166, 80] width 40 height 12
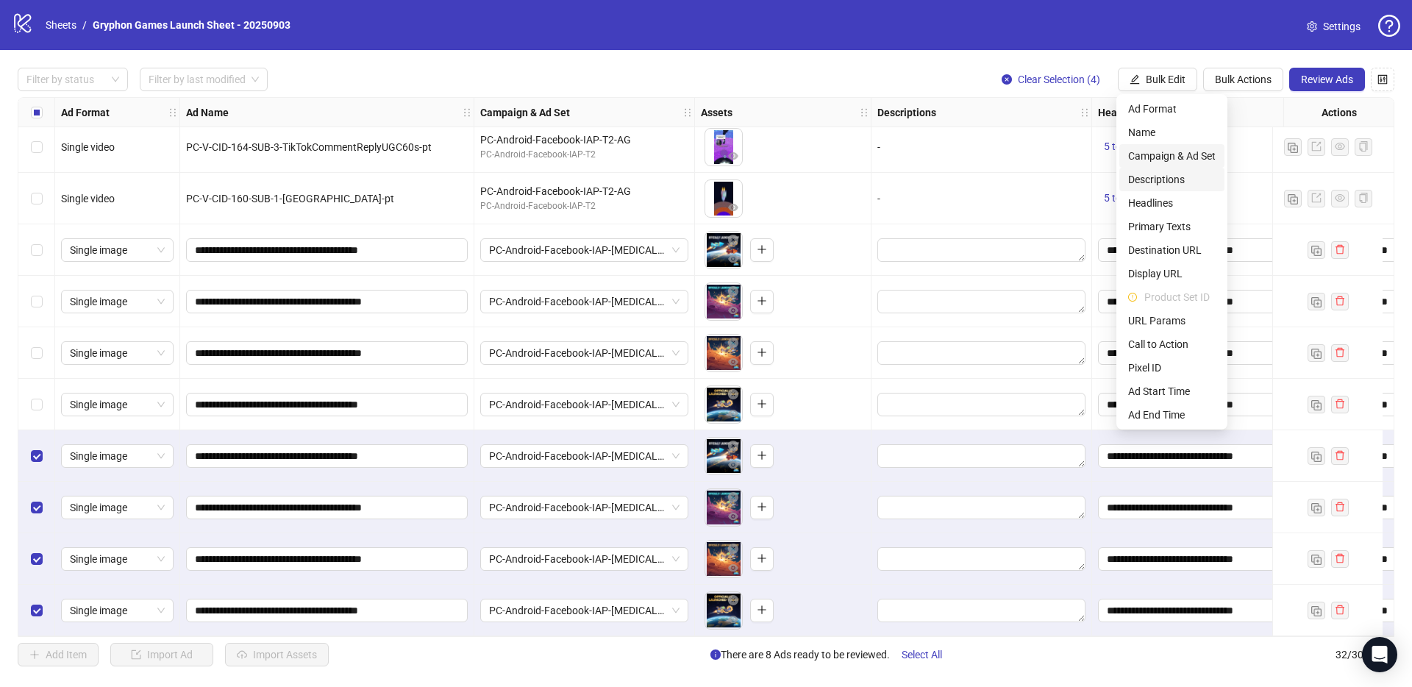
click at [1176, 168] on li "Descriptions" at bounding box center [1171, 180] width 105 height 24
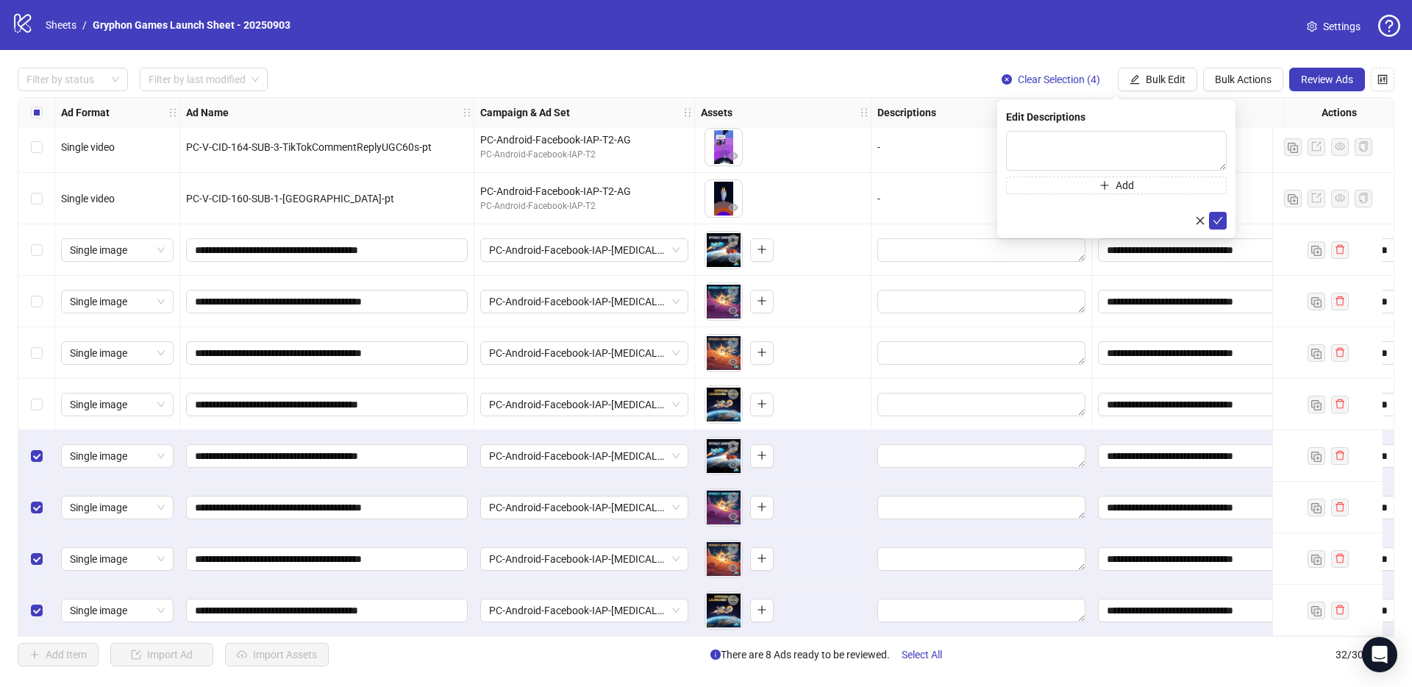
drag, startPoint x: 1199, startPoint y: 221, endPoint x: 1199, endPoint y: 212, distance: 8.1
click at [1199, 220] on icon "close" at bounding box center [1200, 220] width 8 height 8
click at [1174, 76] on span "Bulk Edit" at bounding box center [1166, 80] width 40 height 12
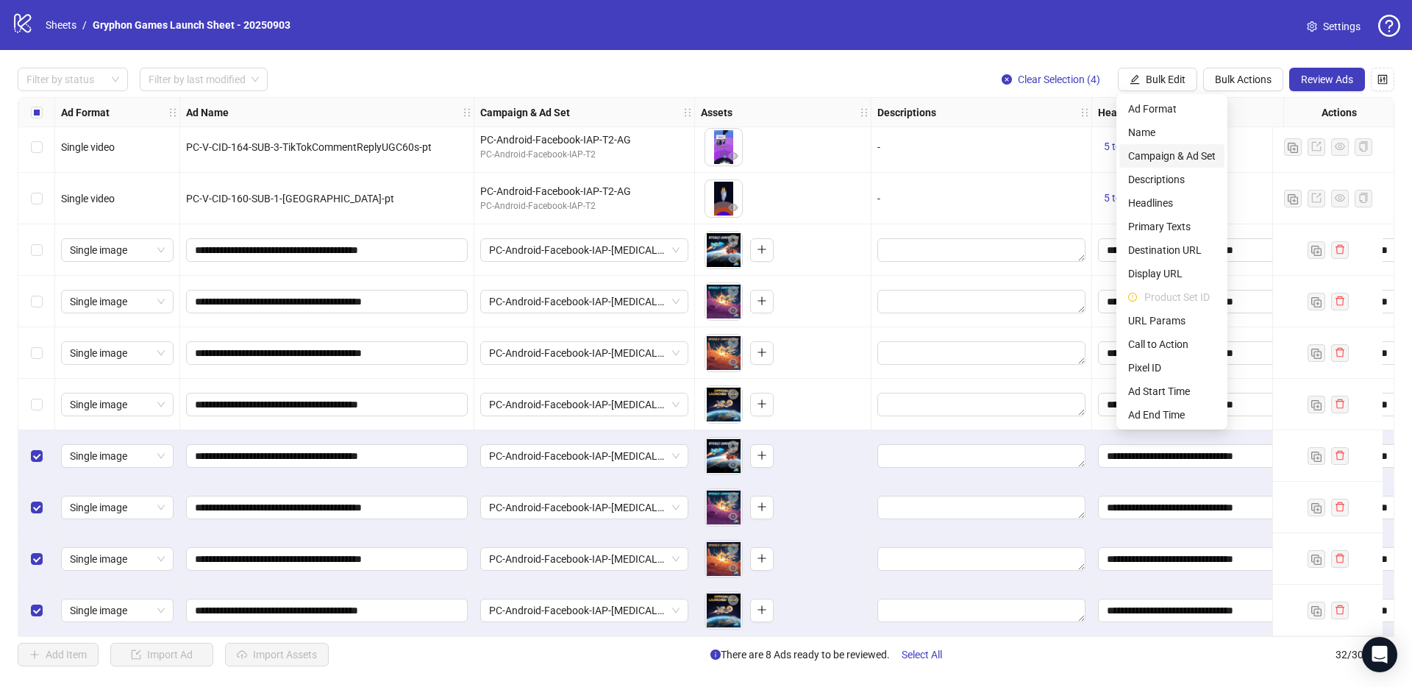
click at [1175, 156] on span "Campaign & Ad Set" at bounding box center [1171, 156] width 87 height 16
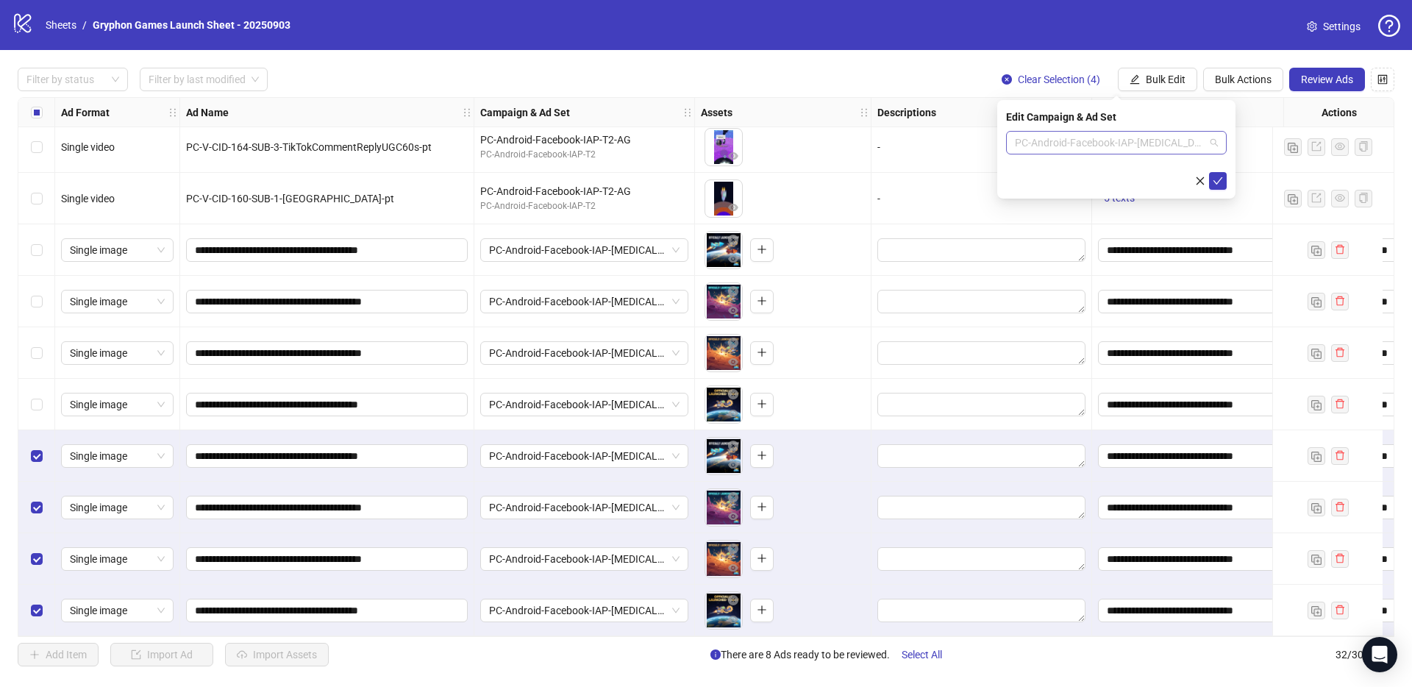
click at [1119, 142] on span "PC-Android-Facebook-IAP-[MEDICAL_DATA]-AG" at bounding box center [1116, 143] width 203 height 22
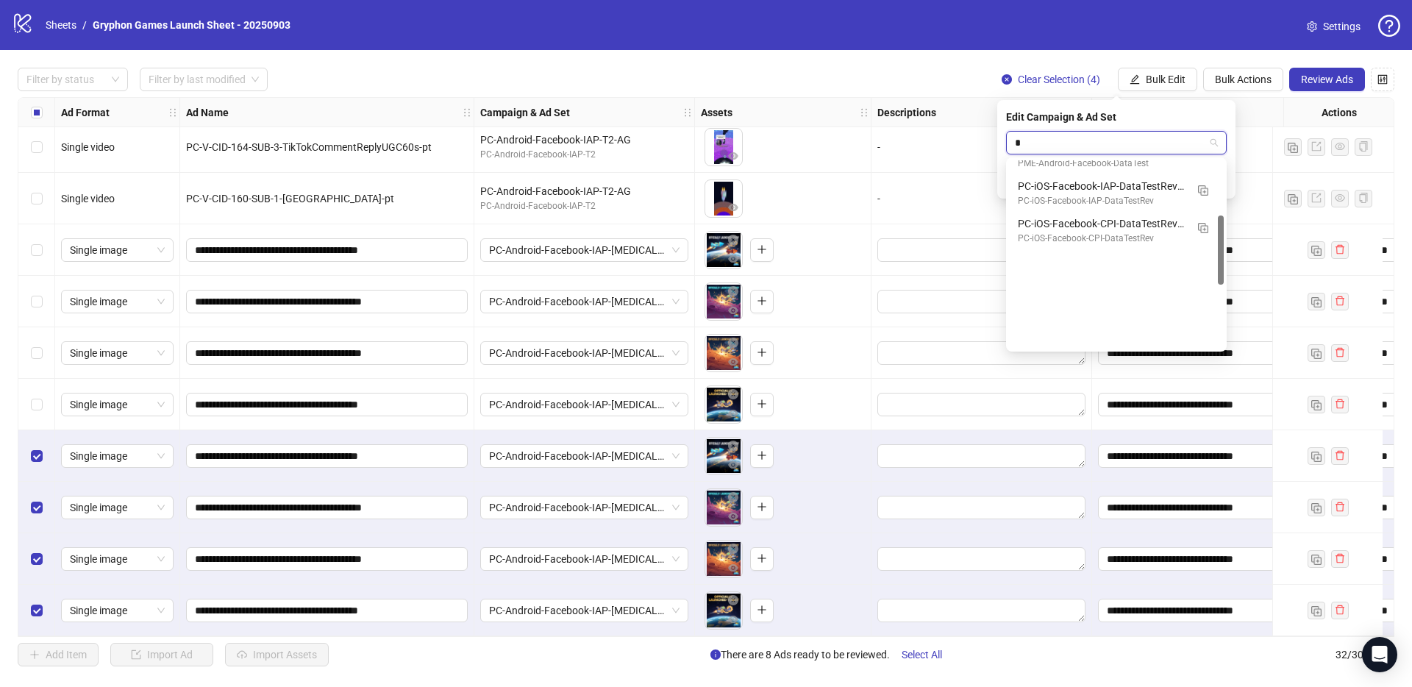
type input "**"
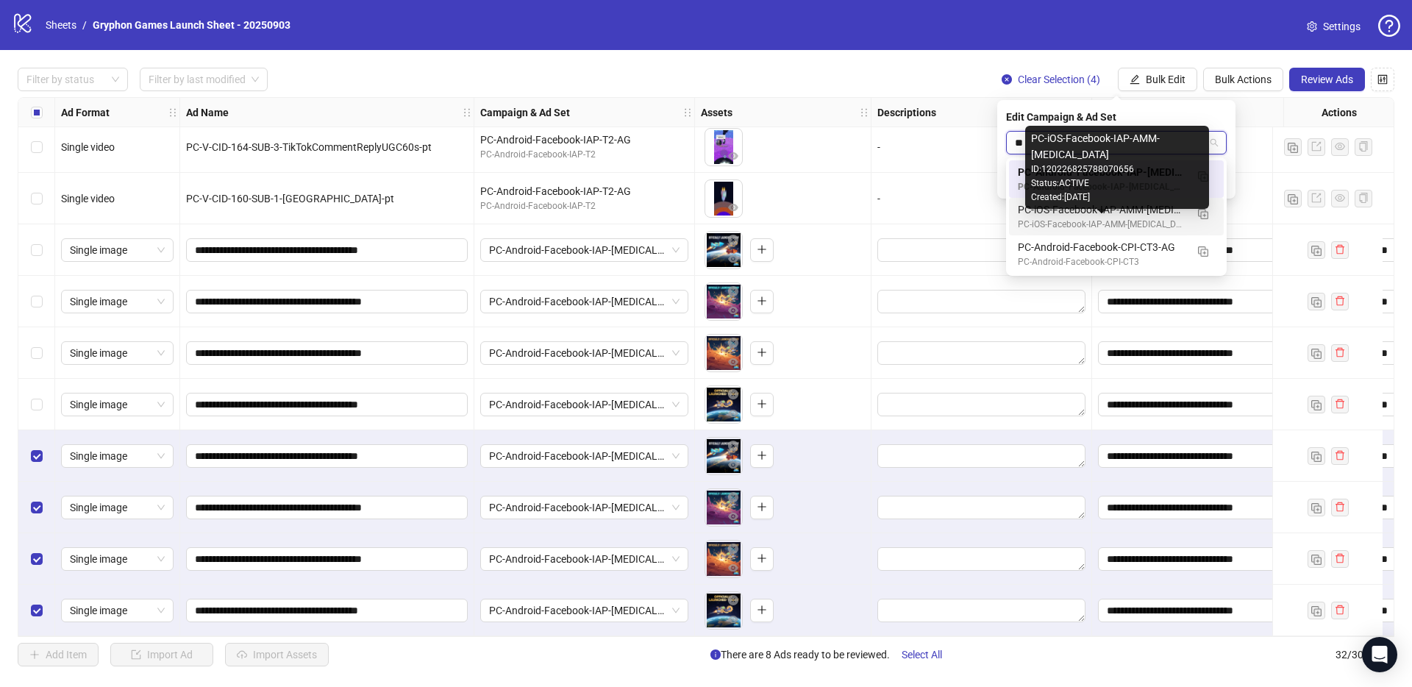
click at [1114, 220] on div "PC-iOS-Facebook-IAP-AMM-[MEDICAL_DATA]" at bounding box center [1102, 225] width 168 height 14
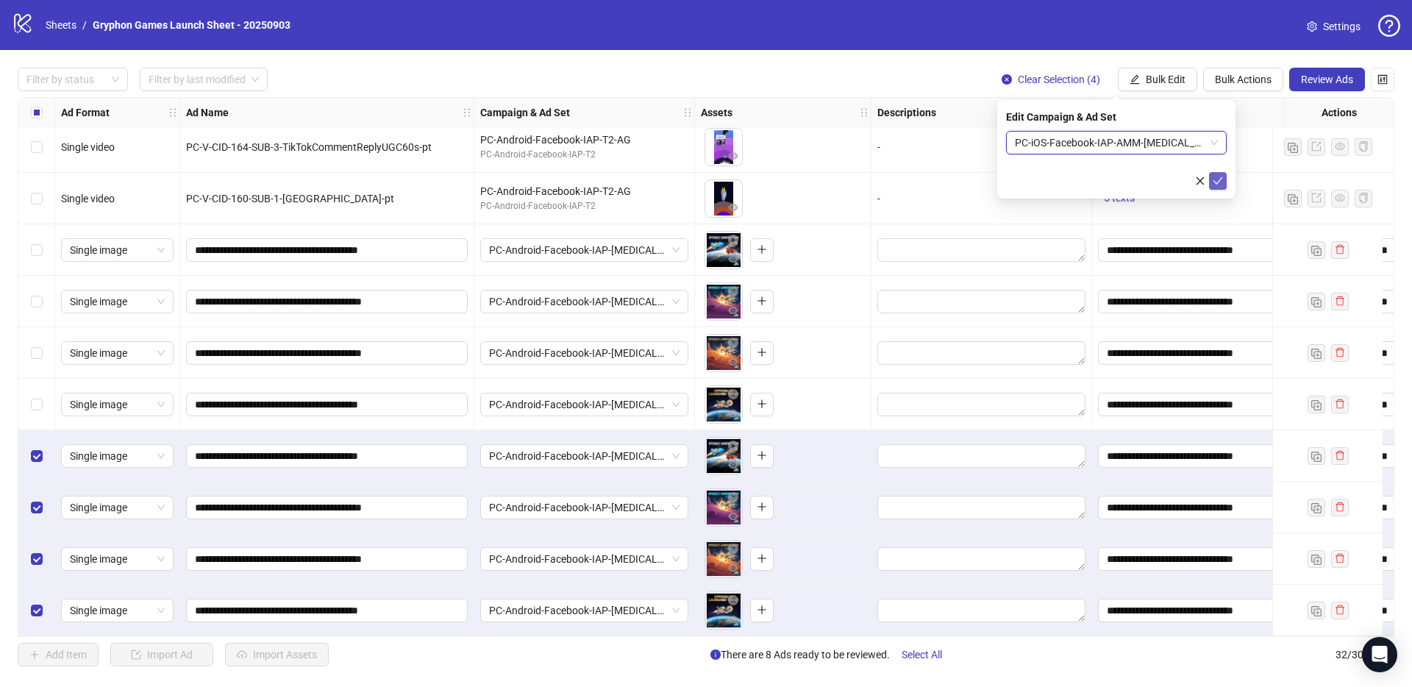
click at [1215, 185] on icon "check" at bounding box center [1217, 181] width 10 height 10
click at [1239, 74] on span "Bulk Actions" at bounding box center [1243, 80] width 57 height 12
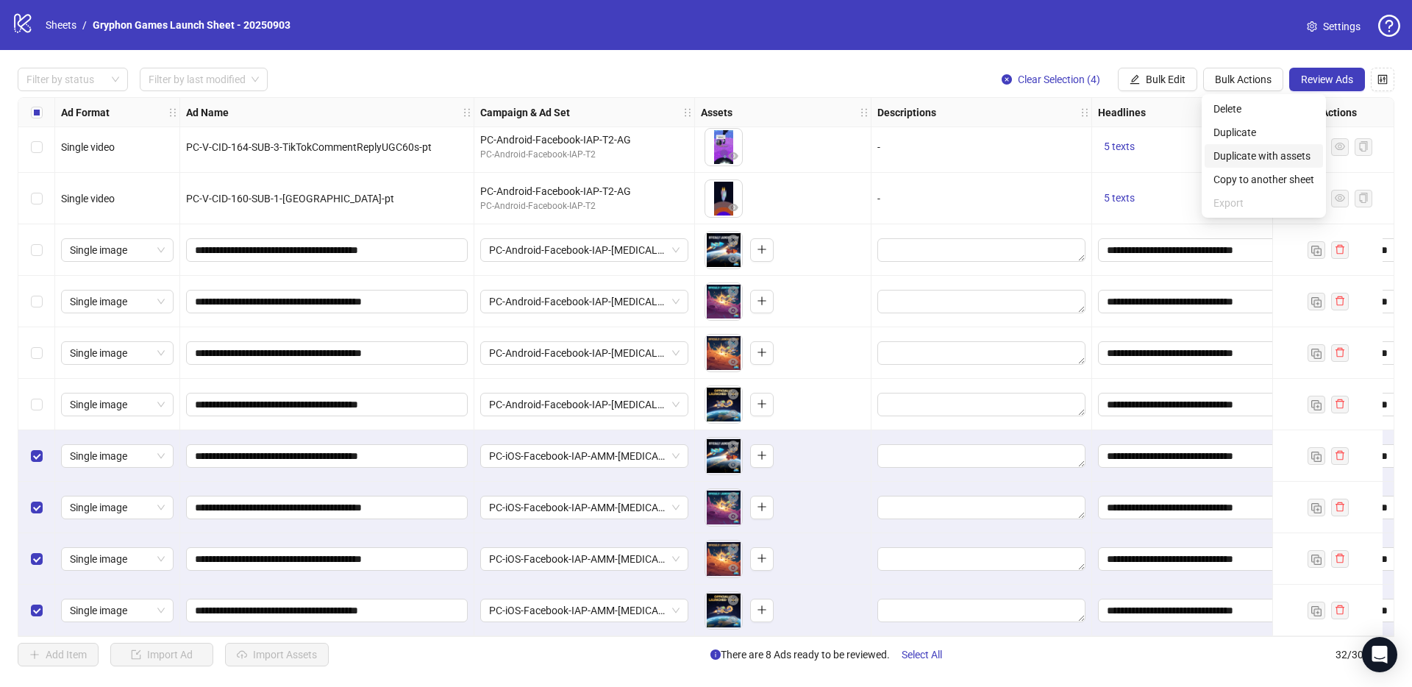
click at [1254, 154] on span "Duplicate with assets" at bounding box center [1263, 156] width 101 height 16
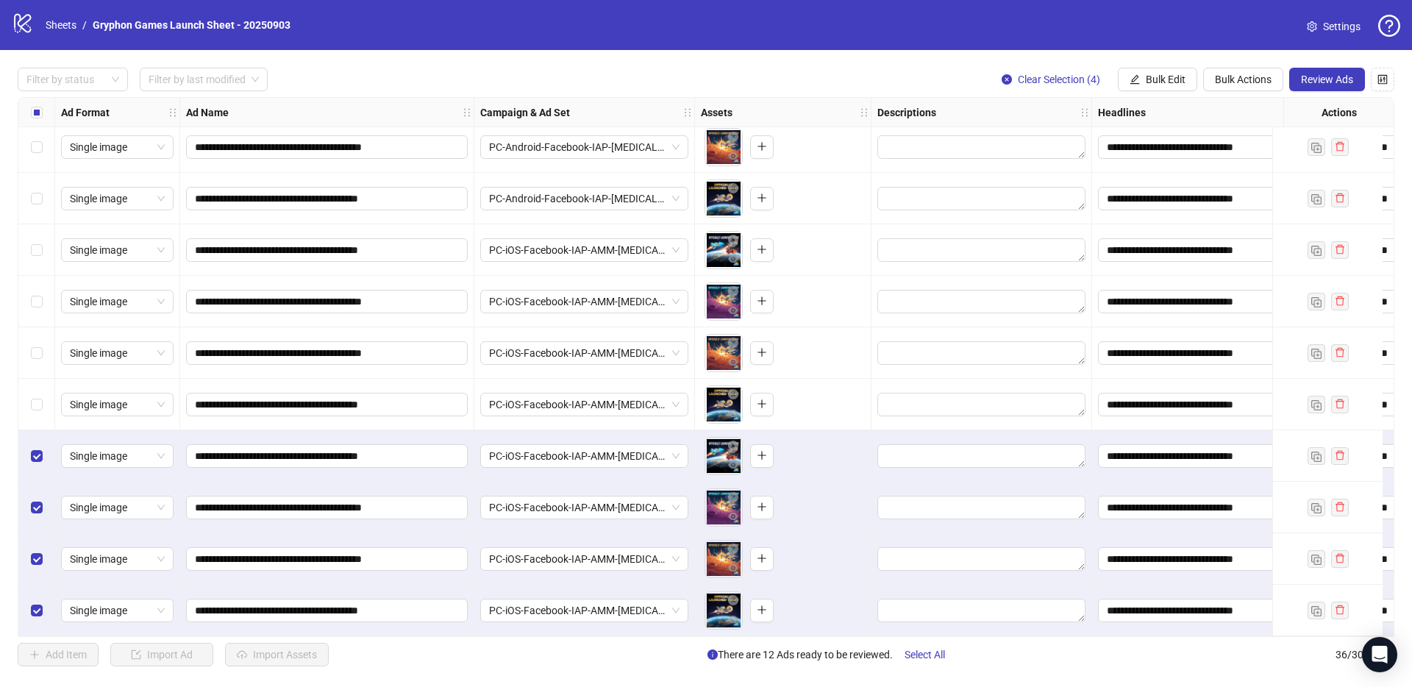
scroll to position [1350, 0]
click at [1156, 78] on span "Bulk Edit" at bounding box center [1166, 80] width 40 height 12
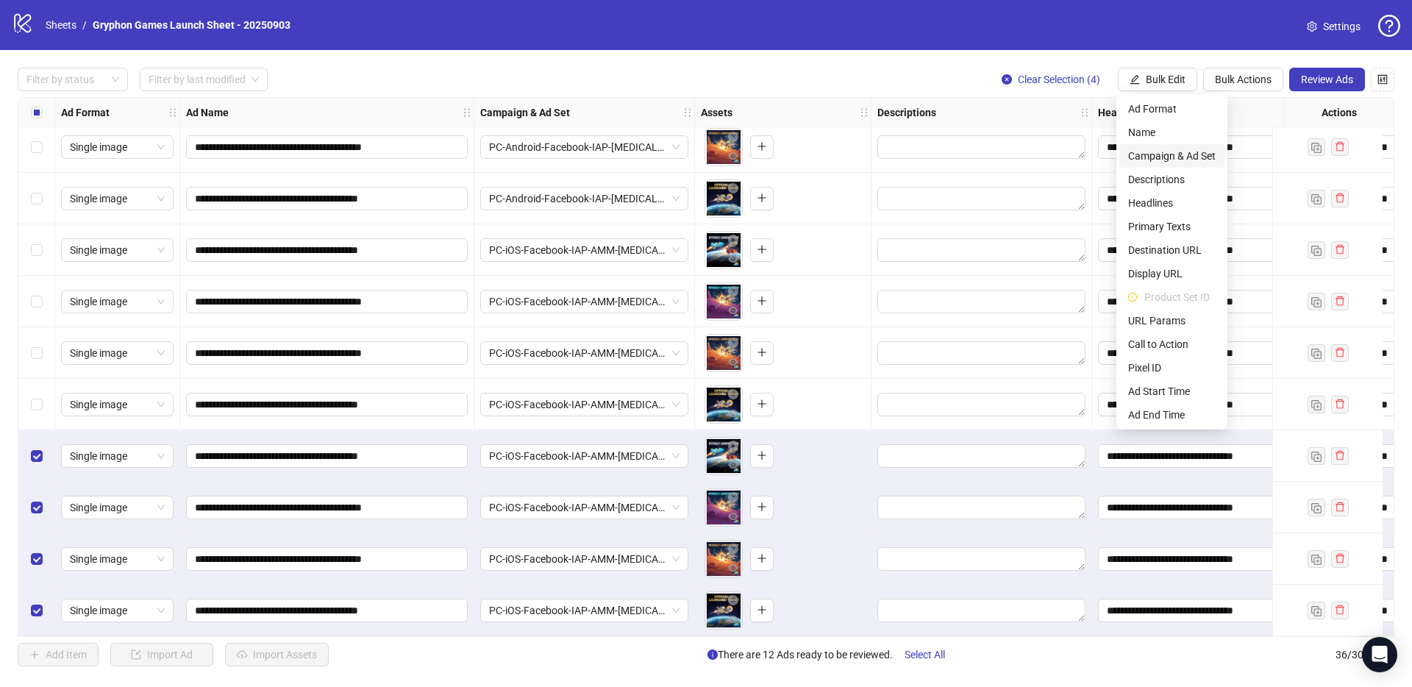
click at [1179, 157] on span "Campaign & Ad Set" at bounding box center [1171, 156] width 87 height 16
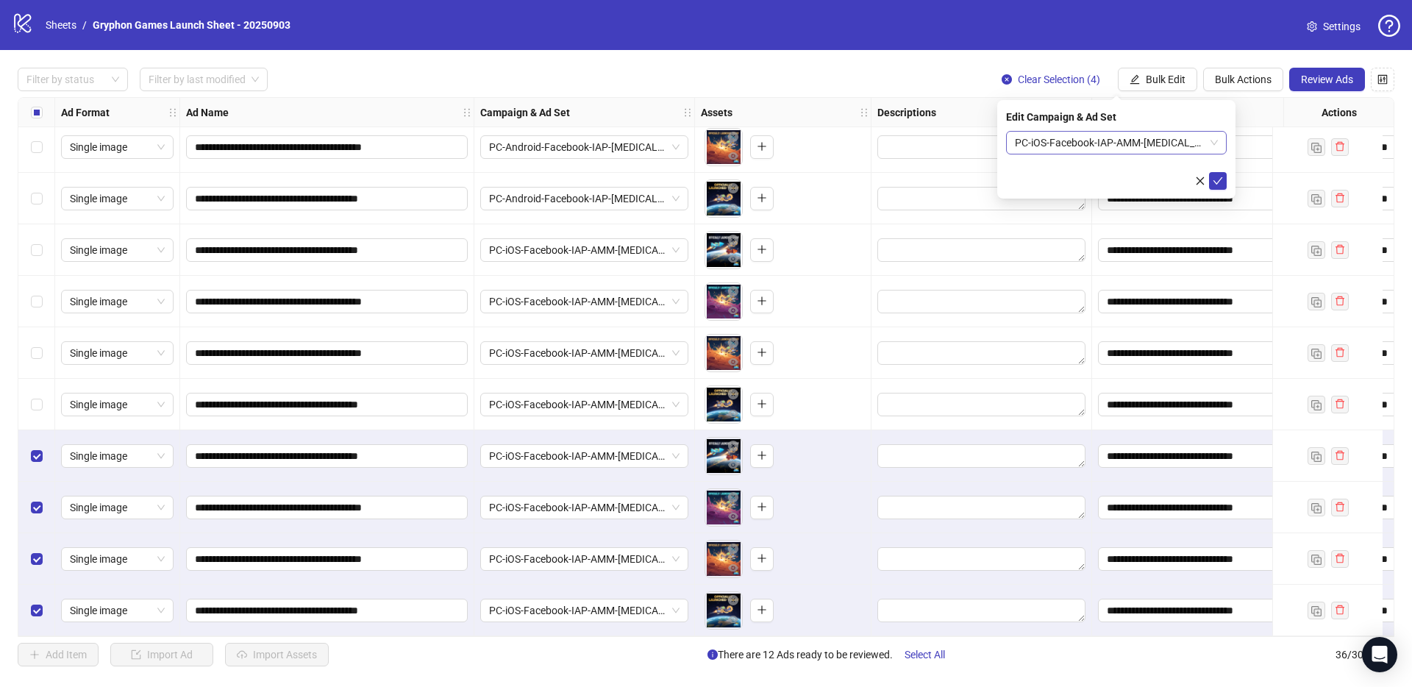
click at [1106, 144] on span "PC-iOS-Facebook-IAP-AMM-[MEDICAL_DATA]-AG" at bounding box center [1116, 143] width 203 height 22
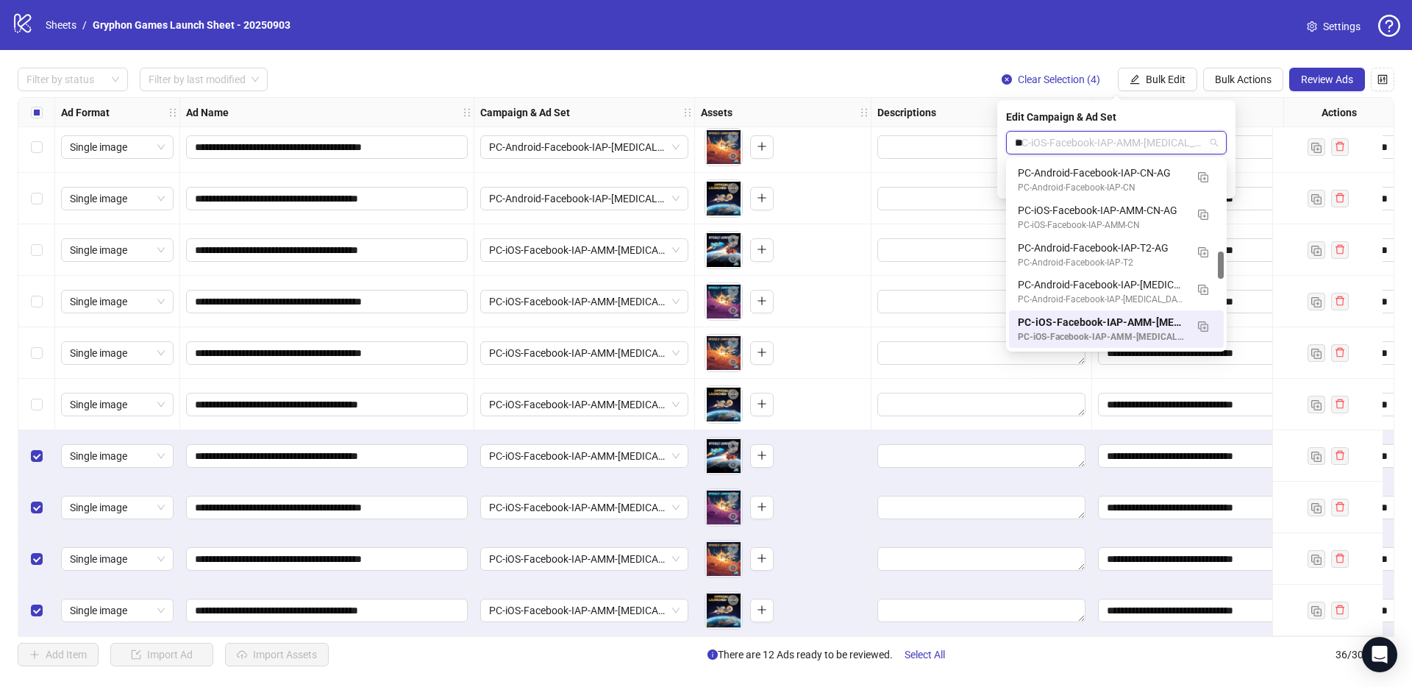
scroll to position [0, 0]
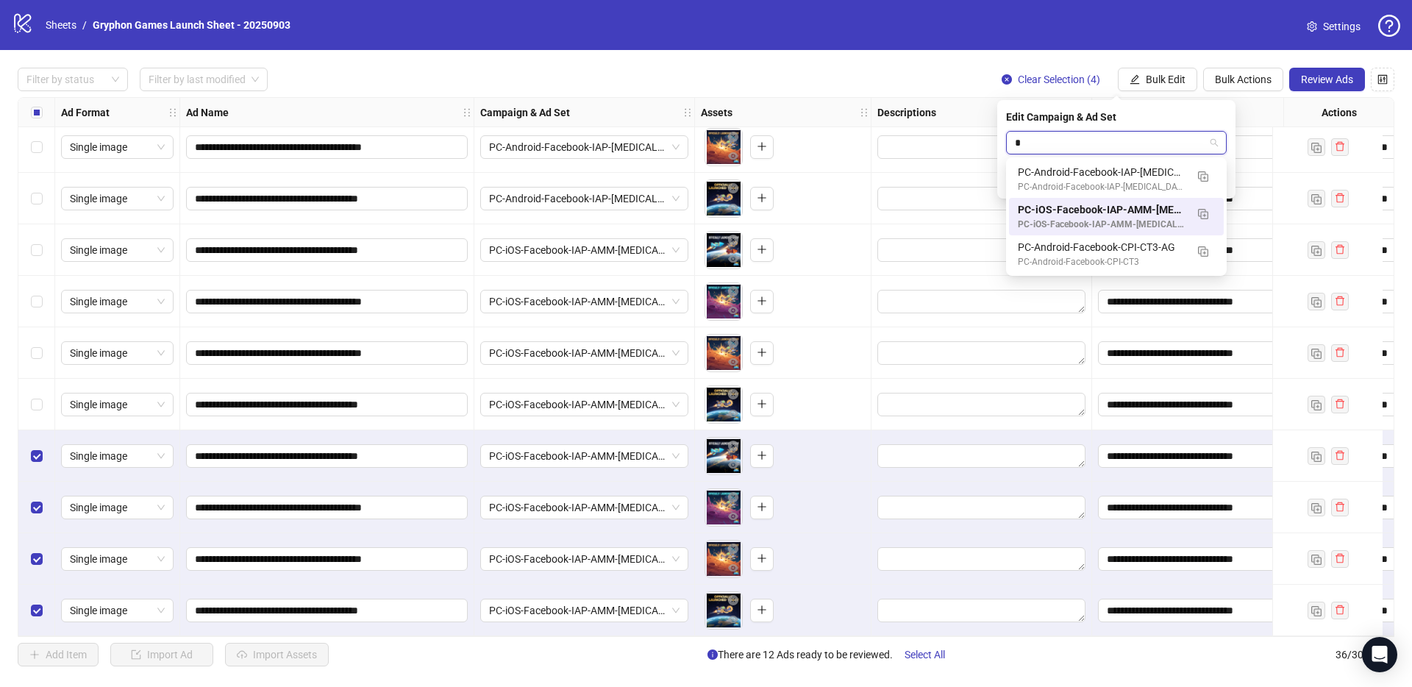
type input "**"
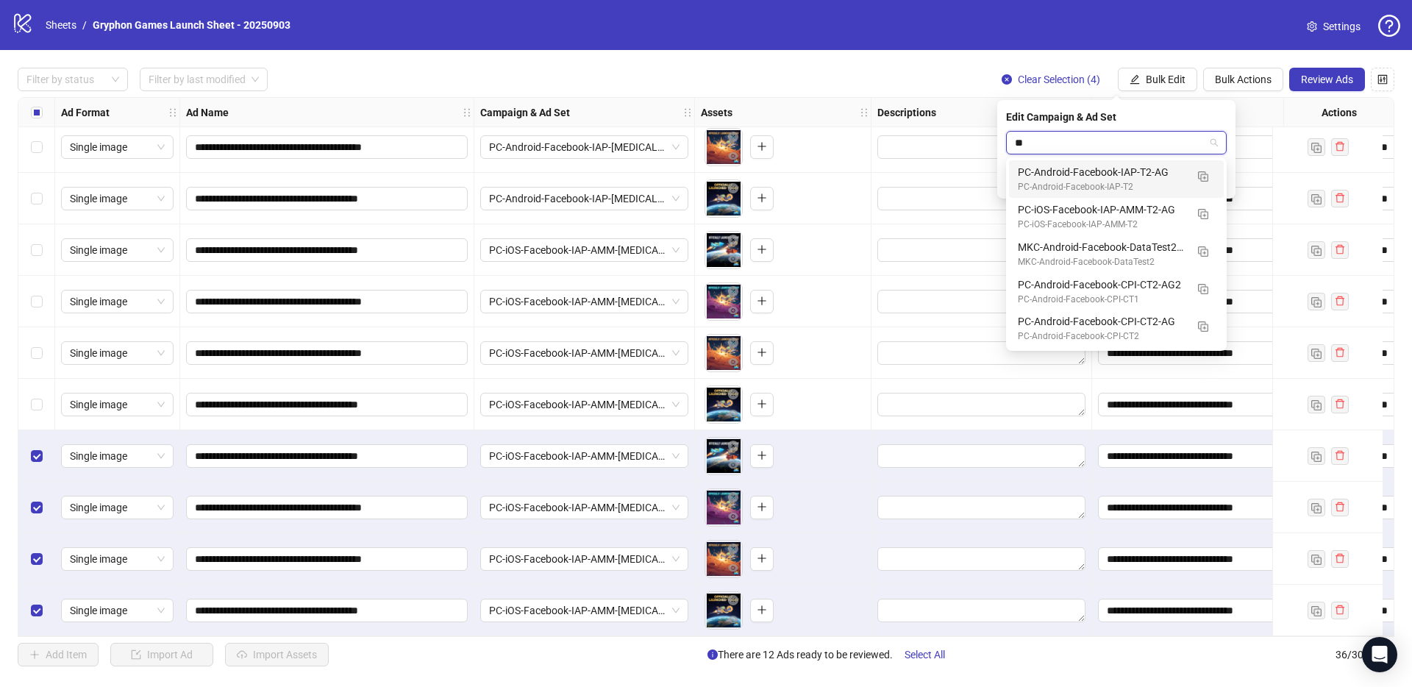
click at [1141, 181] on div "PC-Android-Facebook-IAP-T2" at bounding box center [1102, 187] width 168 height 14
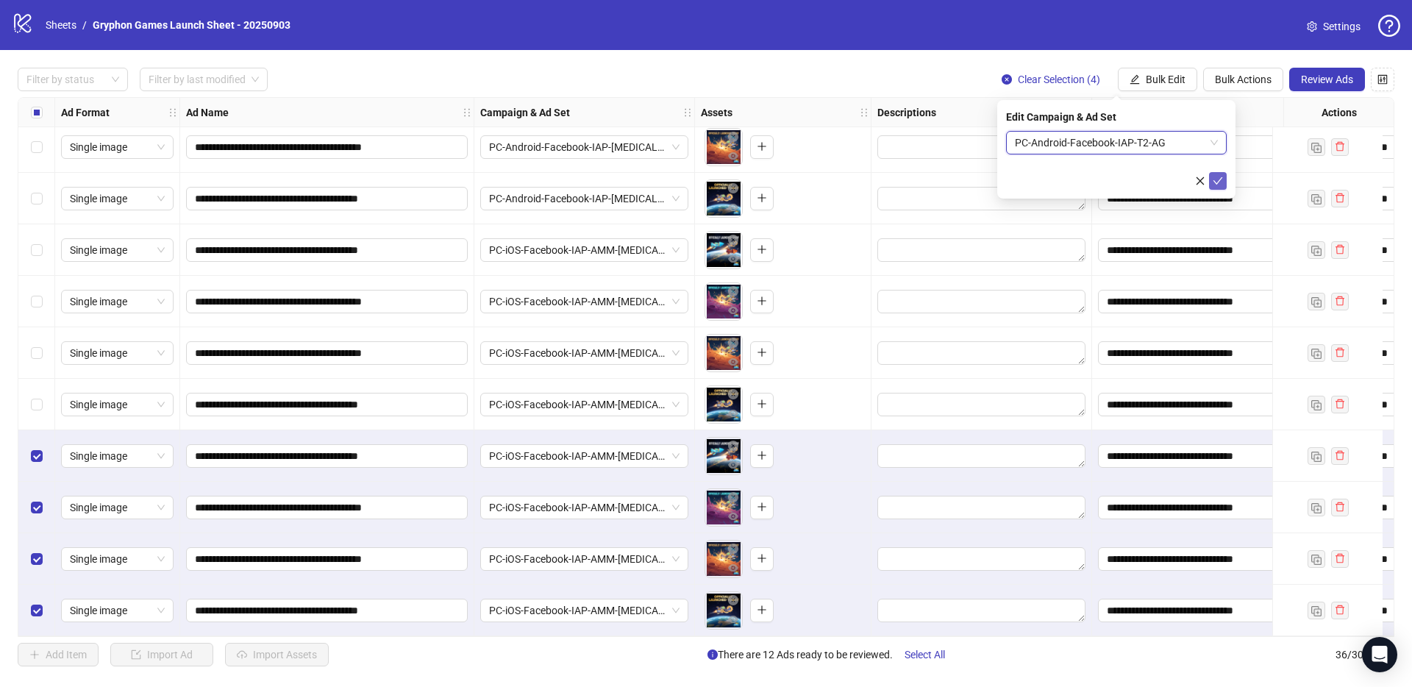
click at [1218, 179] on icon "check" at bounding box center [1217, 181] width 10 height 10
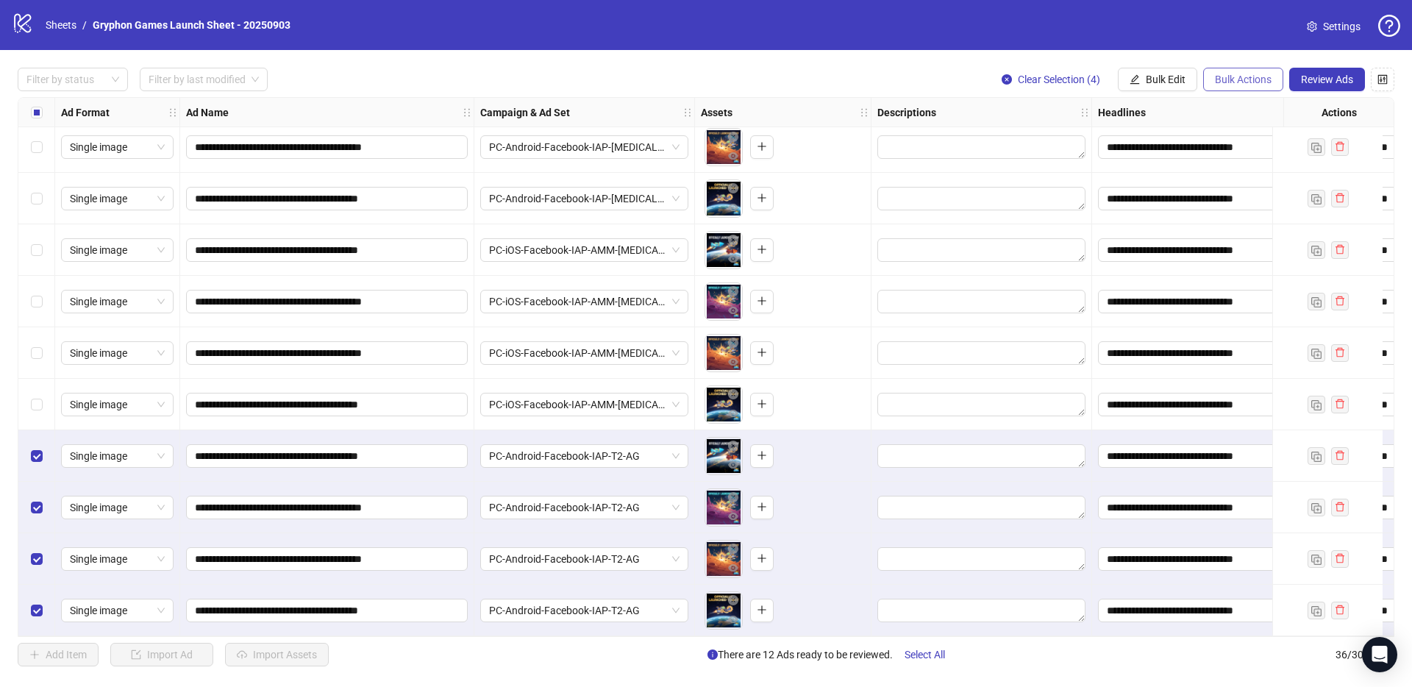
click at [1232, 75] on span "Bulk Actions" at bounding box center [1243, 80] width 57 height 12
click at [1262, 160] on span "Duplicate with assets" at bounding box center [1263, 156] width 101 height 16
click at [1148, 76] on span "Bulk Edit" at bounding box center [1166, 80] width 40 height 12
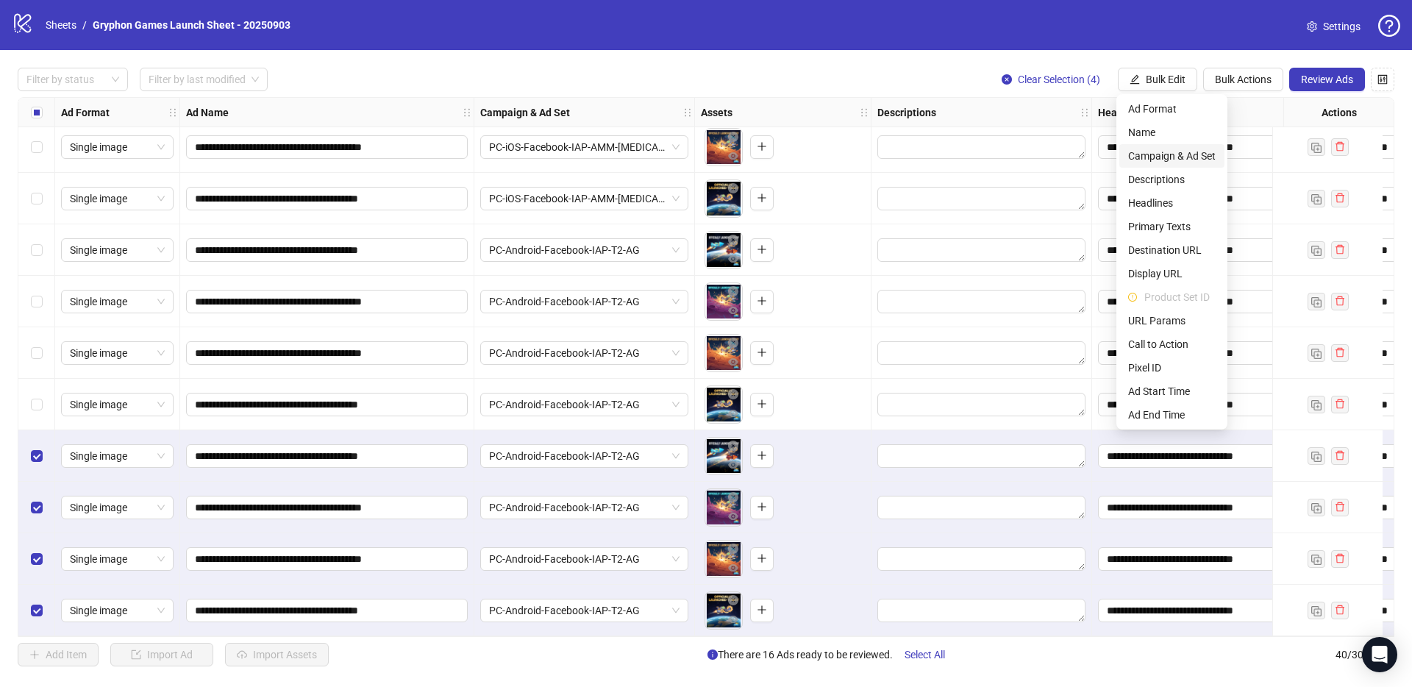
click at [1174, 156] on span "Campaign & Ad Set" at bounding box center [1171, 156] width 87 height 16
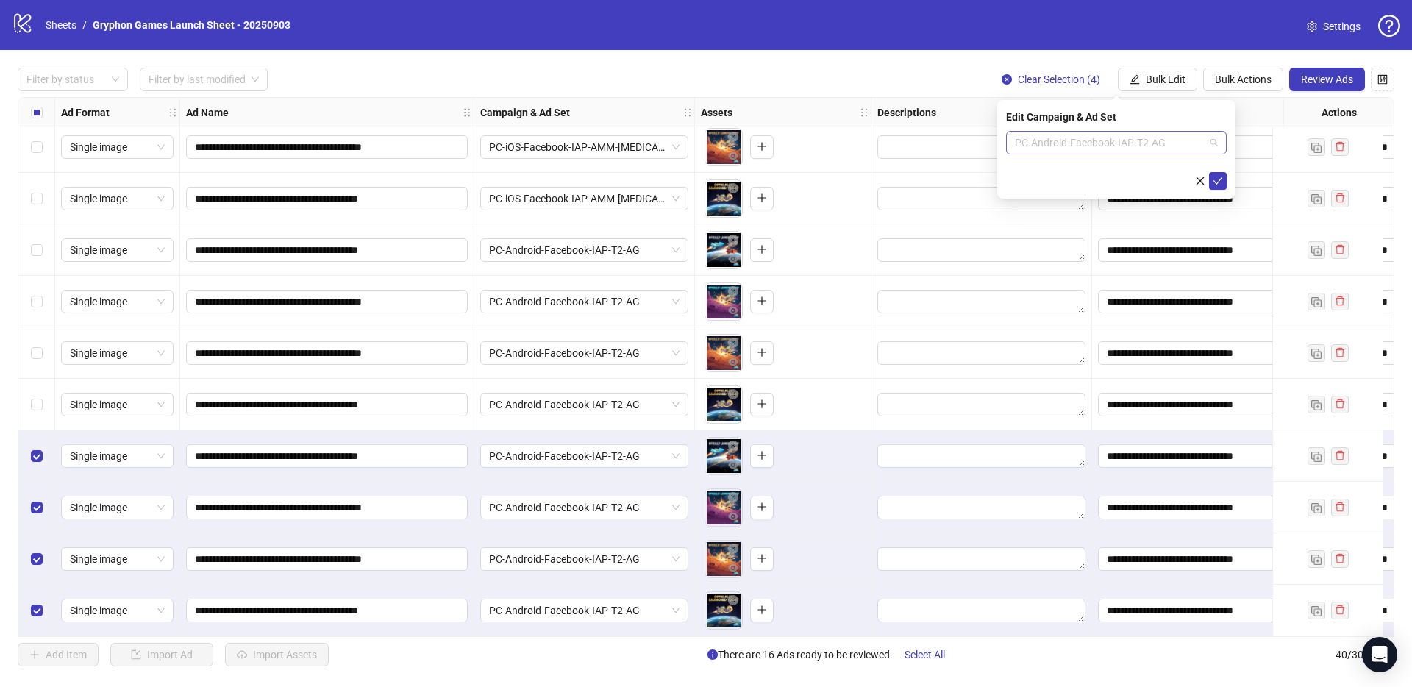
click at [1121, 144] on span "PC-Android-Facebook-IAP-T2-AG" at bounding box center [1116, 143] width 203 height 22
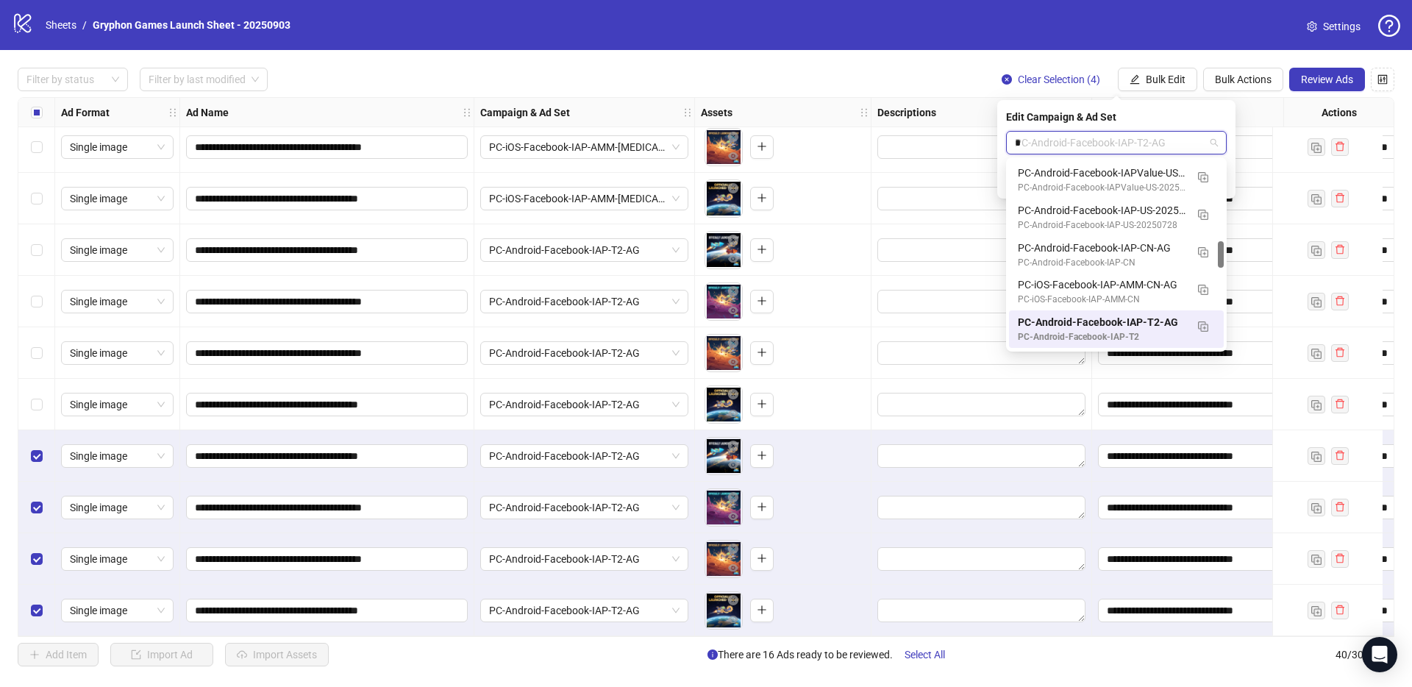
type input "**"
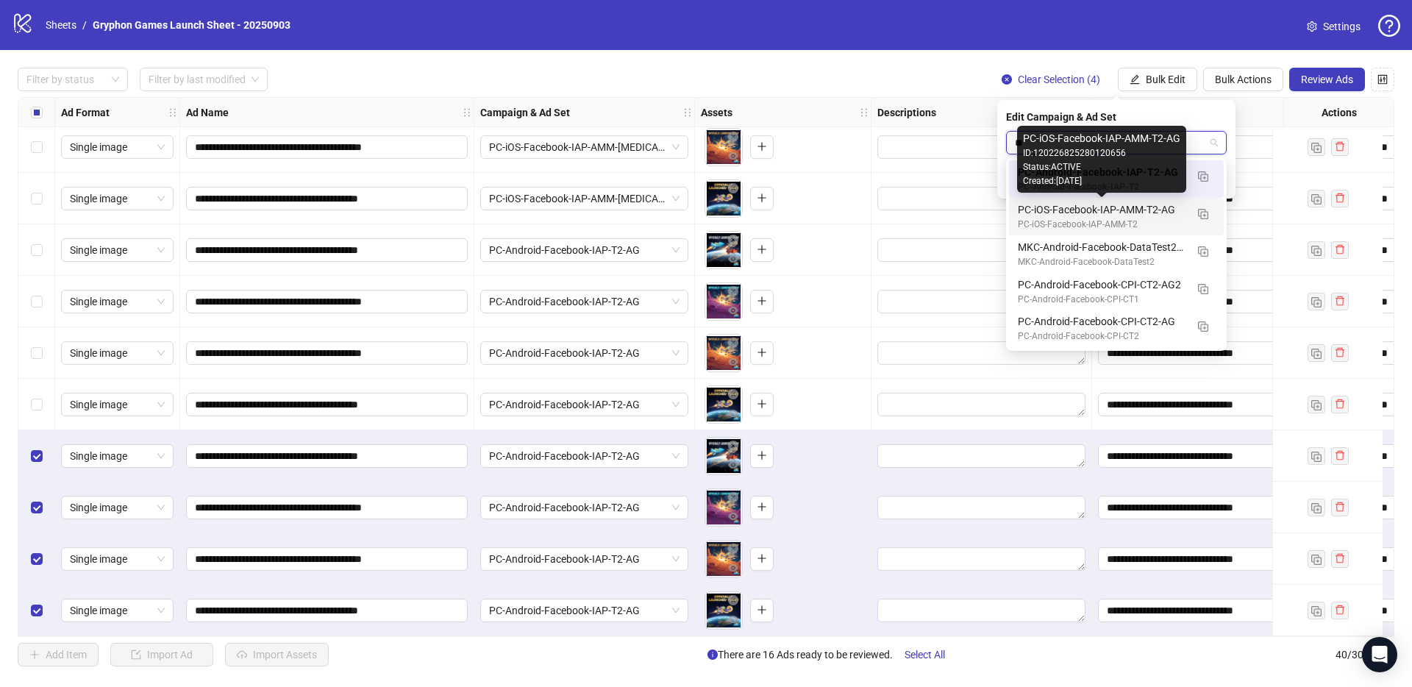
click at [1126, 213] on div "PC-iOS-Facebook-IAP-AMM-T2-AG" at bounding box center [1102, 209] width 168 height 16
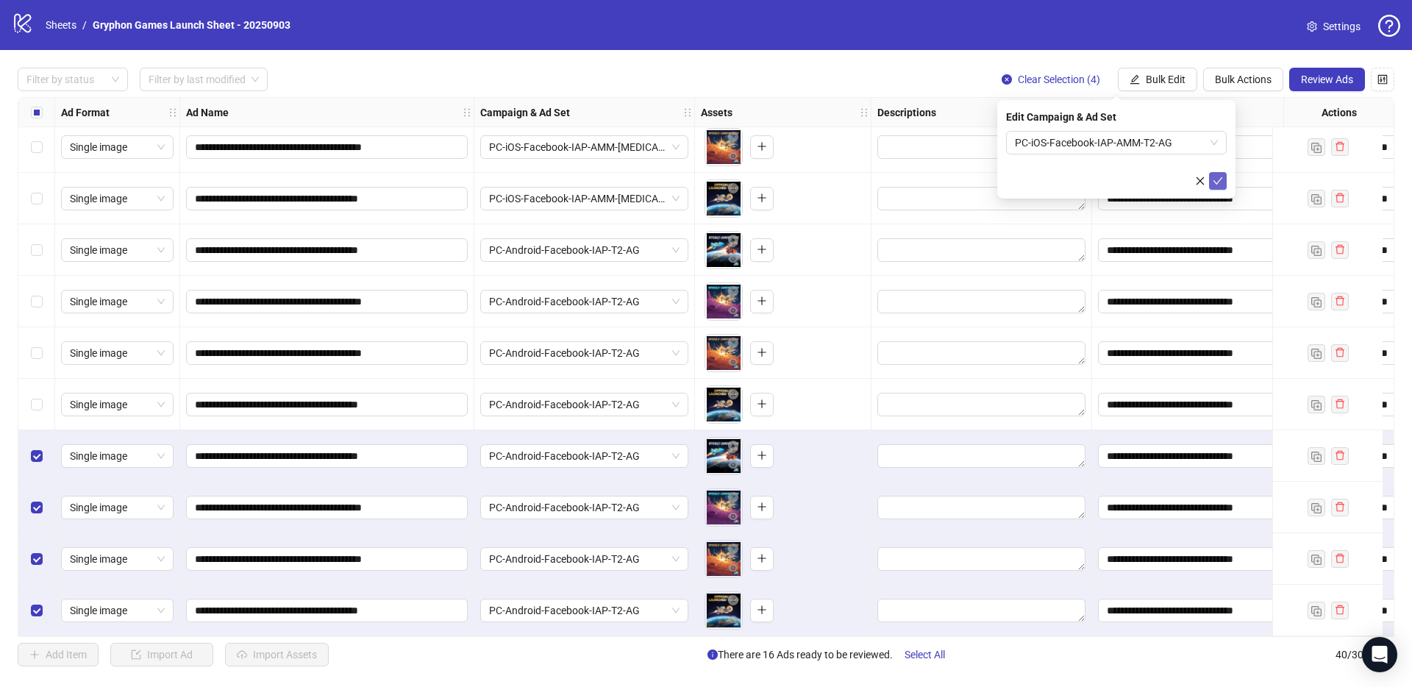
click at [1219, 182] on icon "check" at bounding box center [1217, 181] width 10 height 10
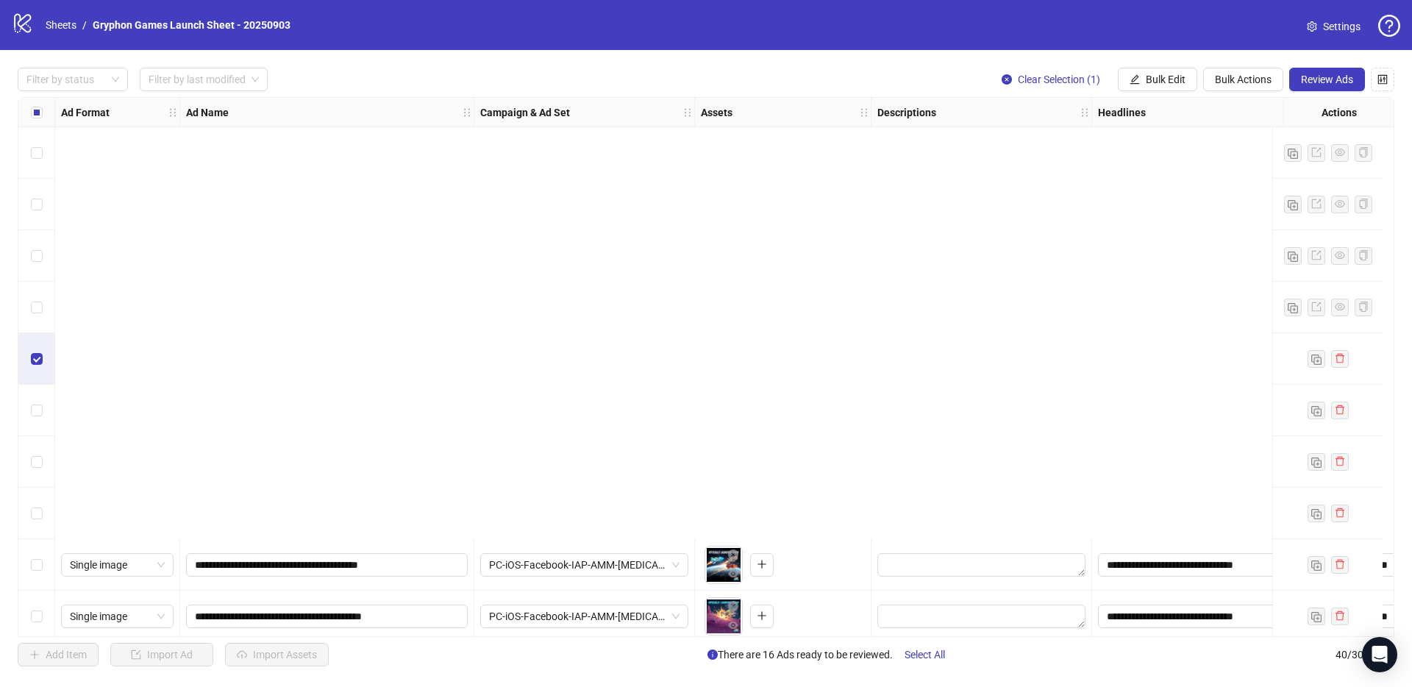
scroll to position [1556, 0]
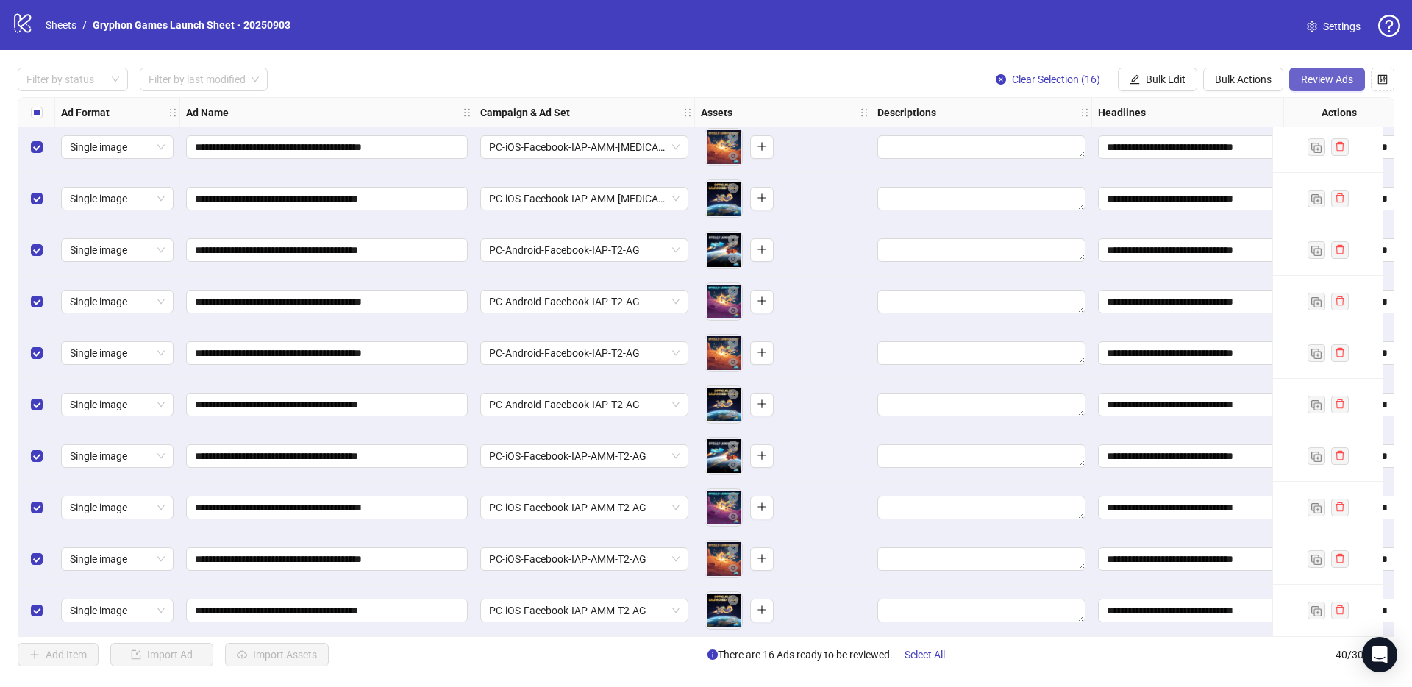
click at [1342, 81] on span "Review Ads" at bounding box center [1327, 80] width 52 height 12
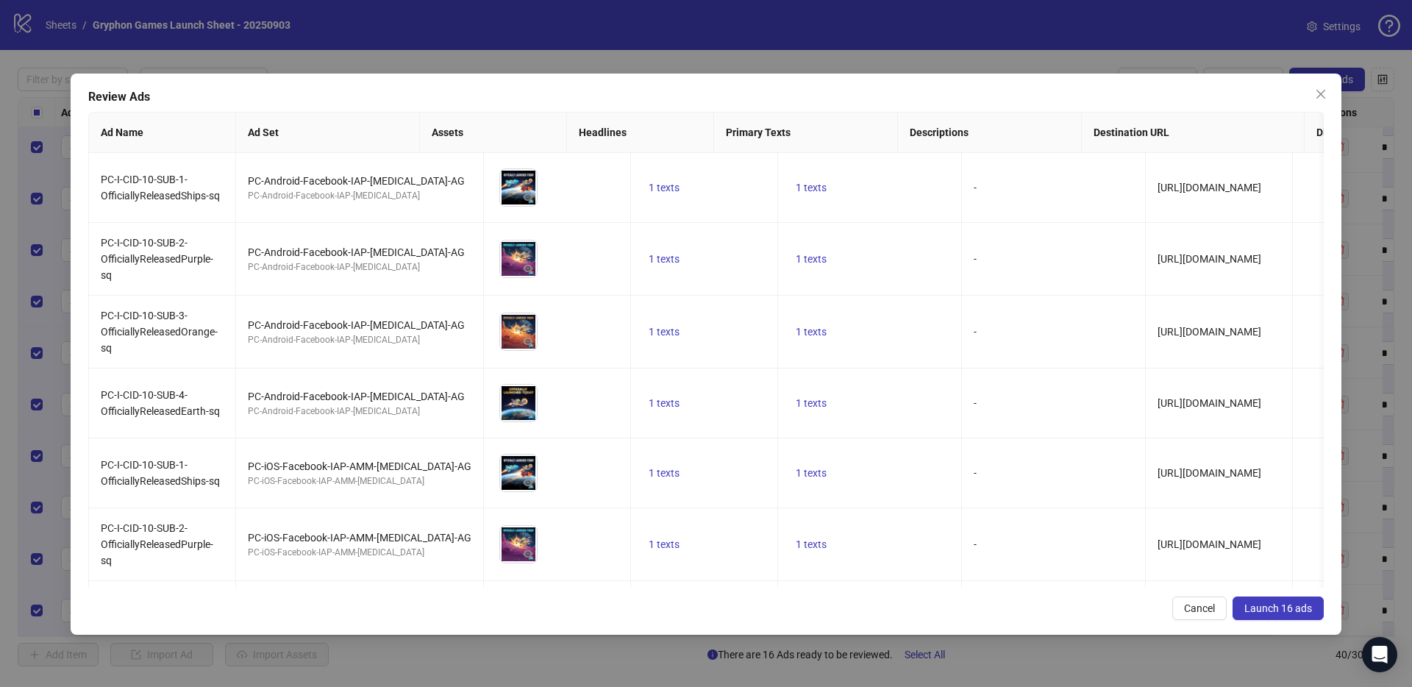
click at [1291, 607] on span "Launch 16 ads" at bounding box center [1278, 608] width 68 height 12
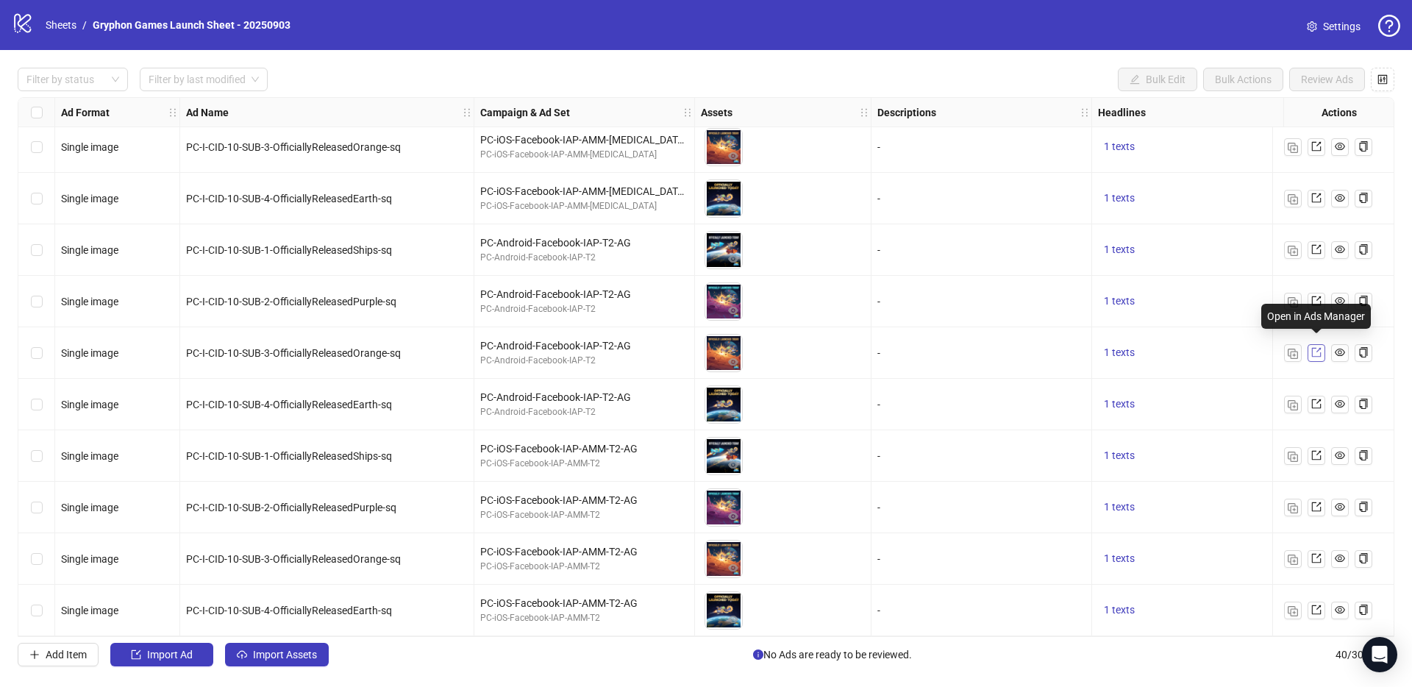
click at [1315, 347] on icon "export" at bounding box center [1316, 352] width 10 height 10
